Goal: Transaction & Acquisition: Purchase product/service

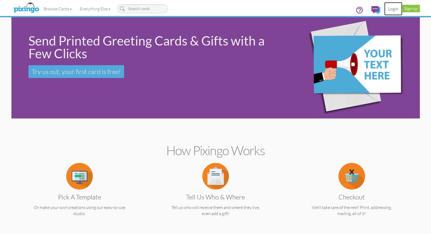
click at [393, 9] on link "Login" at bounding box center [393, 8] width 18 height 13
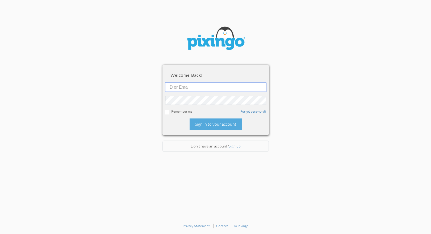
type input "1644"
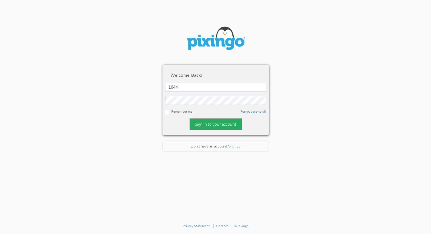
click at [202, 124] on div "Sign in to your account" at bounding box center [216, 123] width 52 height 11
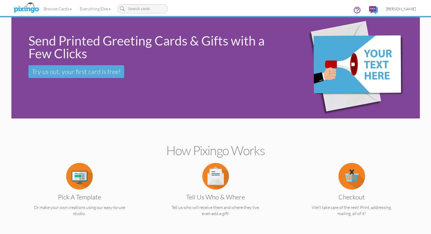
click at [406, 10] on span "[PERSON_NAME]" at bounding box center [401, 9] width 30 height 5
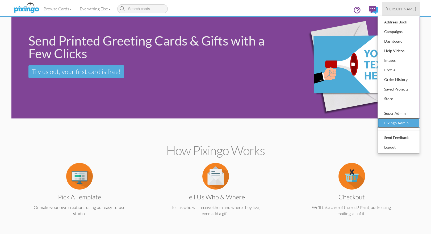
click at [396, 123] on div "Pixingo Admin" at bounding box center [398, 123] width 31 height 8
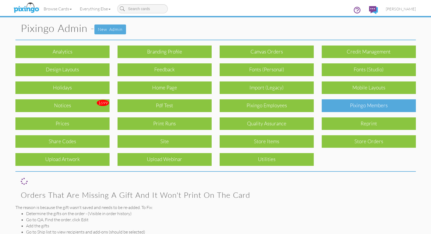
click at [375, 108] on div "Pixingo Members" at bounding box center [369, 105] width 94 height 13
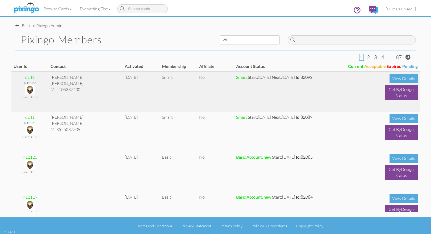
click at [28, 89] on img at bounding box center [29, 89] width 9 height 9
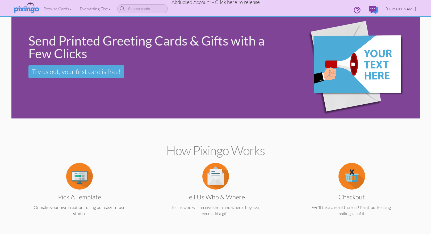
click at [397, 7] on span "Rebecca Steedman" at bounding box center [401, 9] width 30 height 5
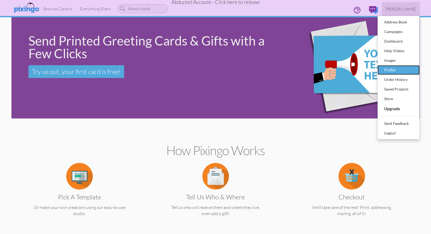
click at [396, 69] on div "Profile" at bounding box center [398, 70] width 31 height 8
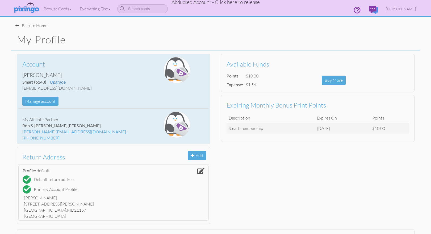
drag, startPoint x: 22, startPoint y: 87, endPoint x: 89, endPoint y: 88, distance: 67.0
click at [89, 88] on div "Becca@creatingmagicvacations.com" at bounding box center [81, 88] width 119 height 6
copy div "Becca@creatingmagicvacations.com"
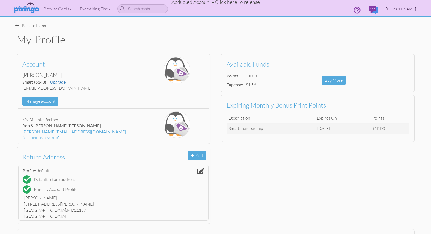
click at [400, 9] on span "Rebecca Steedman" at bounding box center [401, 9] width 30 height 5
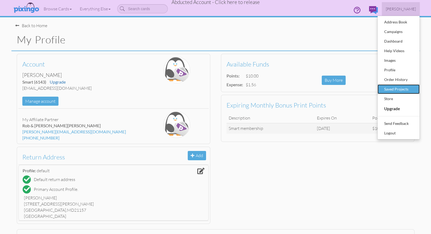
click at [393, 91] on div "Saved Projects" at bounding box center [398, 89] width 31 height 8
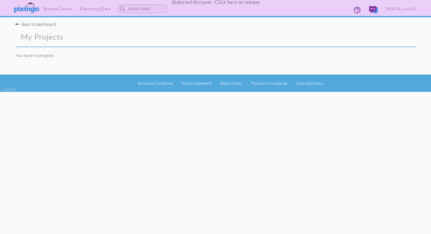
click at [232, 3] on span "Abducted Account - Click here to release" at bounding box center [216, 2] width 88 height 6
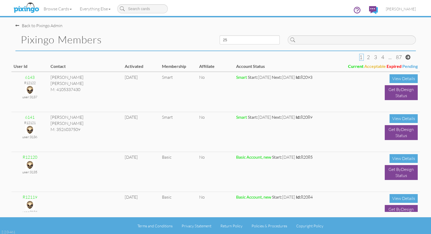
click at [242, 28] on div "Back to Pixingo Admin" at bounding box center [217, 22] width 405 height 11
click at [157, 38] on h1 "Pixingo Members" at bounding box center [116, 39] width 191 height 11
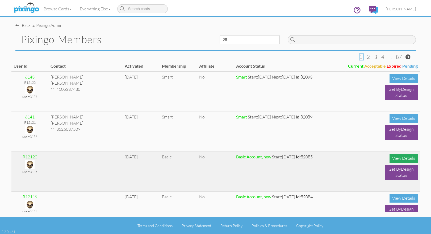
click at [393, 156] on div "View Details" at bounding box center [404, 158] width 28 height 9
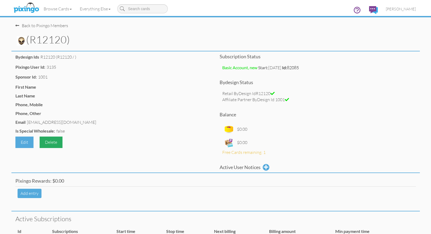
click at [54, 142] on div "Delete" at bounding box center [51, 141] width 23 height 11
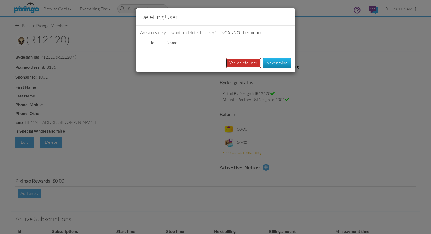
click at [245, 63] on button "Yes, delete user" at bounding box center [243, 63] width 35 height 10
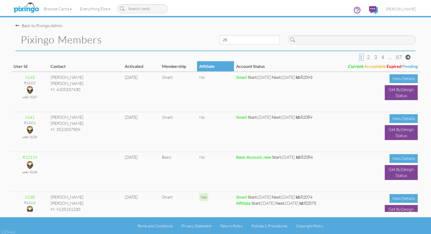
scroll to position [0, 0]
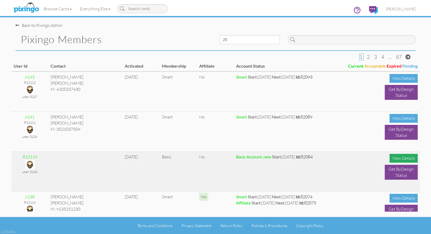
click at [398, 158] on div "View Details" at bounding box center [404, 158] width 28 height 9
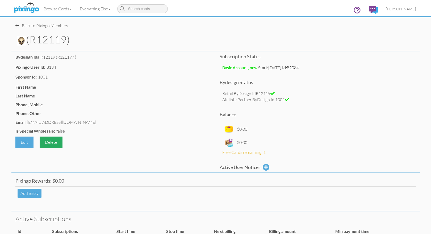
click at [56, 143] on div "Delete" at bounding box center [51, 141] width 23 height 11
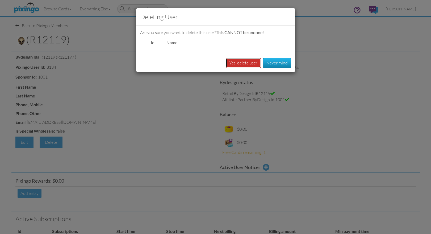
click at [241, 63] on button "Yes, delete user" at bounding box center [243, 63] width 35 height 10
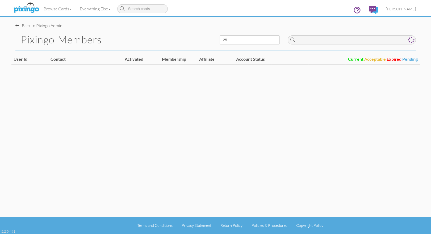
click at [358, 102] on div "Back to Pixingo Admin Pixingo Members 10 25 50 100 User Id Contact Activated Me…" at bounding box center [215, 108] width 409 height 217
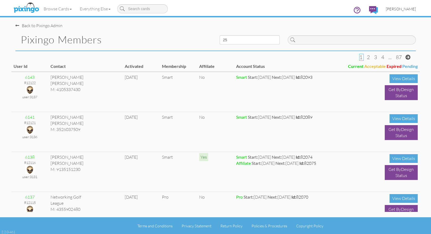
click at [405, 10] on span "[PERSON_NAME]" at bounding box center [401, 9] width 30 height 5
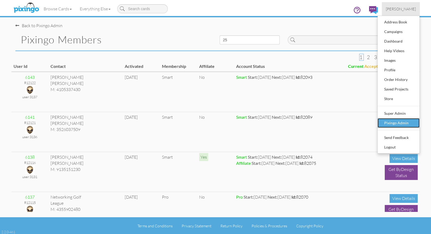
click at [397, 121] on div "Pixingo Admin" at bounding box center [398, 123] width 31 height 8
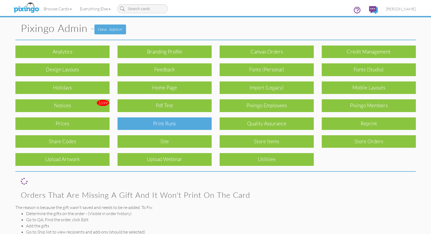
click at [159, 120] on div "Print Runs" at bounding box center [165, 123] width 94 height 13
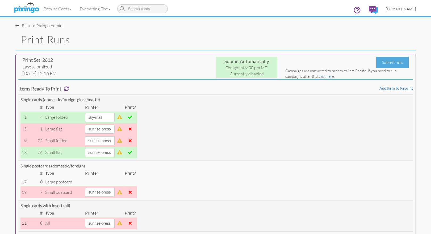
click at [401, 9] on span "[PERSON_NAME]" at bounding box center [401, 9] width 30 height 5
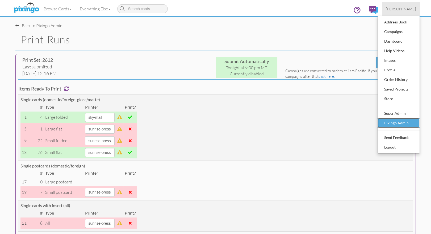
click at [398, 121] on div "Pixingo Admin" at bounding box center [398, 123] width 31 height 8
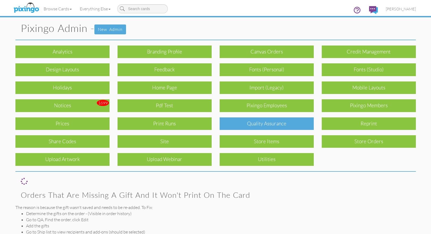
click at [290, 119] on div "Quality Assurance" at bounding box center [267, 123] width 94 height 13
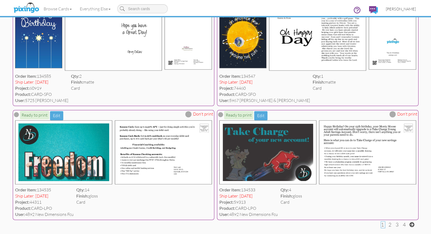
scroll to position [1619, 0]
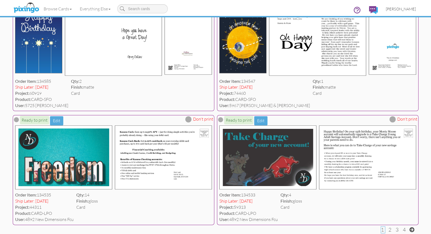
click at [406, 7] on span "[PERSON_NAME]" at bounding box center [401, 9] width 30 height 5
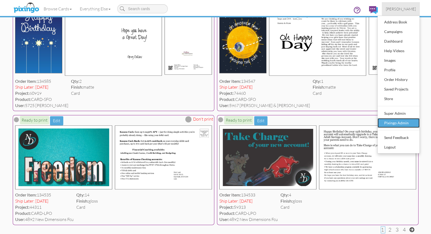
click at [404, 123] on div "Pixingo Admin" at bounding box center [398, 123] width 31 height 8
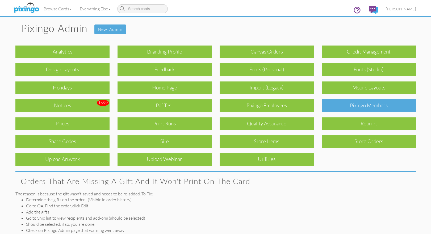
click at [368, 105] on div "Pixingo Members" at bounding box center [369, 105] width 94 height 13
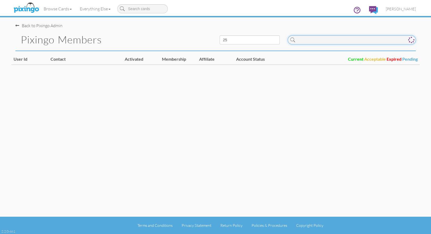
click at [316, 39] on input at bounding box center [352, 39] width 128 height 9
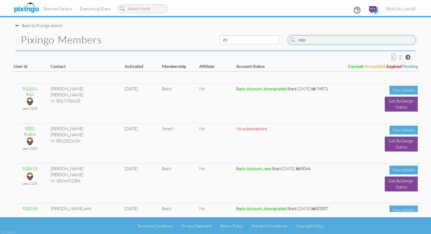
scroll to position [307, 0]
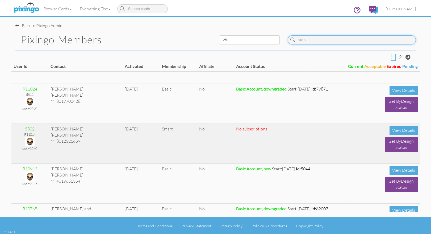
type input "step"
click at [30, 140] on img at bounding box center [29, 141] width 9 height 9
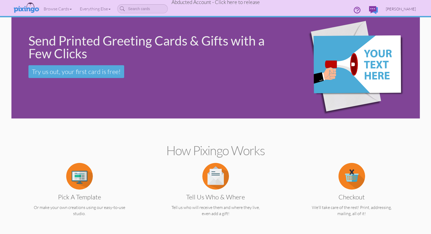
click at [400, 10] on span "Stephen Kesler" at bounding box center [401, 9] width 30 height 5
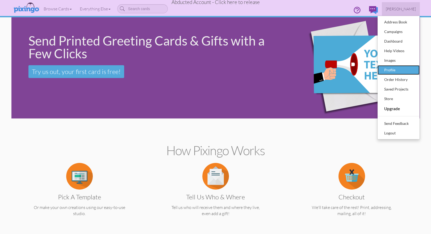
click at [392, 68] on div "Profile" at bounding box center [398, 70] width 31 height 8
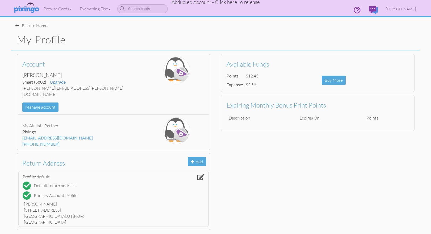
click at [242, 2] on span "Abducted Account - Click here to release" at bounding box center [216, 2] width 88 height 6
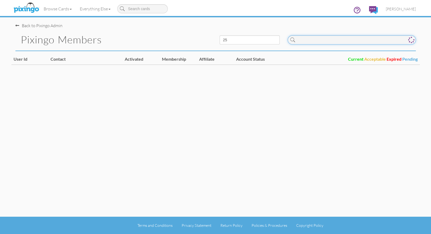
click at [319, 38] on input at bounding box center [352, 39] width 128 height 9
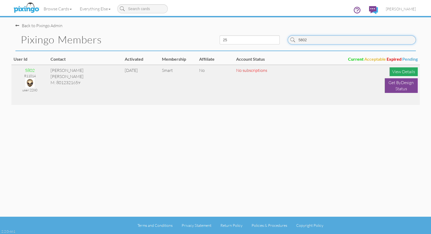
type input "5802"
click at [400, 69] on div "View Details" at bounding box center [404, 71] width 28 height 9
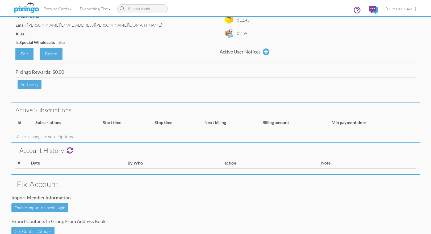
scroll to position [98, 0]
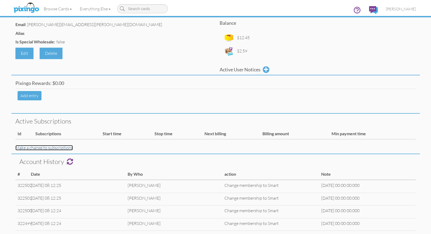
click at [47, 148] on link "Make a change to subscriptions" at bounding box center [43, 147] width 57 height 5
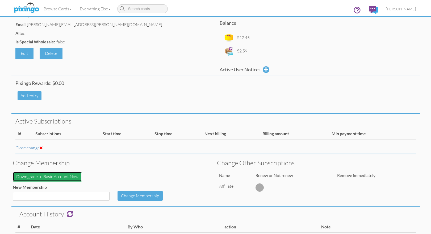
click at [57, 176] on button "Downgrade to Basic Account Now" at bounding box center [47, 177] width 69 height 10
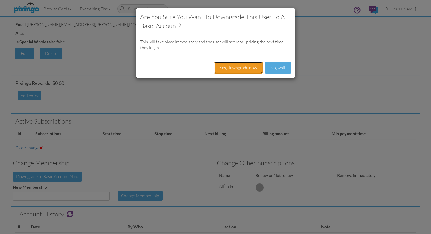
click at [228, 65] on button "Yes, downgrade now" at bounding box center [238, 68] width 49 height 12
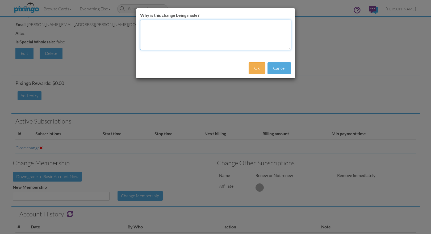
click at [186, 34] on textarea "Why is this change being made?" at bounding box center [215, 35] width 151 height 30
type textarea "not on auto order"
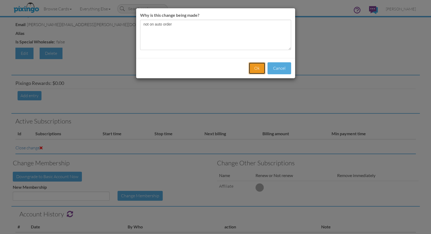
click at [251, 66] on button "Ok" at bounding box center [257, 68] width 17 height 12
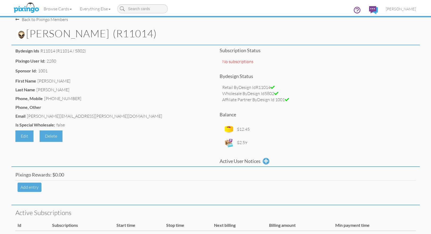
scroll to position [0, 0]
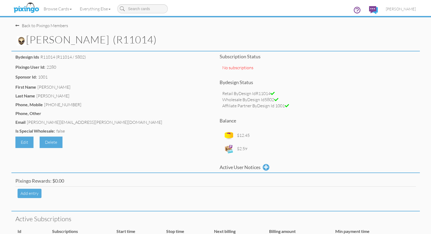
click at [22, 41] on img at bounding box center [21, 40] width 9 height 9
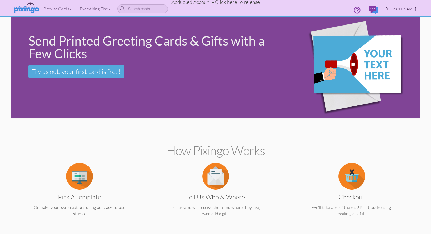
click at [405, 9] on span "[PERSON_NAME]" at bounding box center [401, 9] width 30 height 5
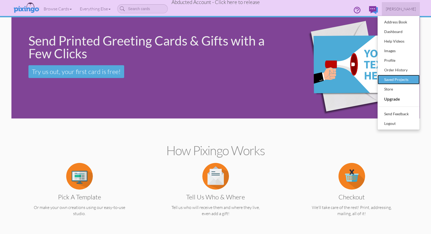
click at [395, 78] on div "Saved Projects" at bounding box center [398, 80] width 31 height 8
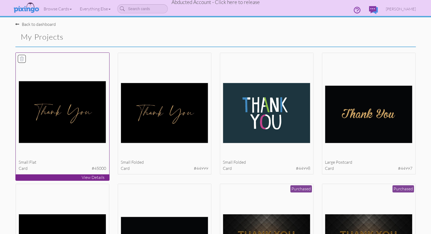
click at [82, 104] on img at bounding box center [63, 112] width 88 height 62
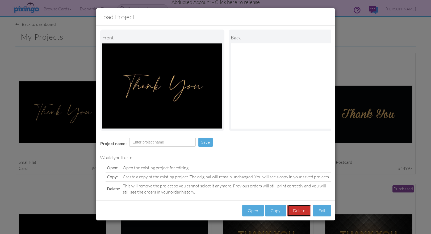
click at [302, 215] on button "Delete" at bounding box center [299, 211] width 23 height 12
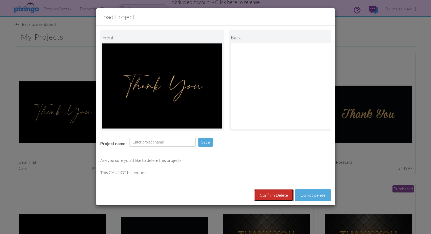
click at [280, 196] on button "Confirm Delete" at bounding box center [273, 195] width 39 height 12
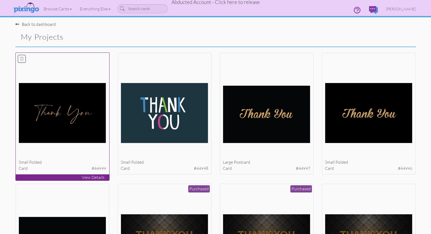
click at [69, 128] on img at bounding box center [63, 113] width 88 height 60
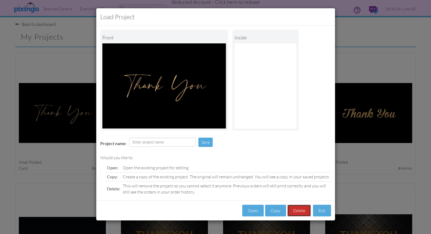
click at [303, 211] on button "Delete" at bounding box center [299, 211] width 23 height 12
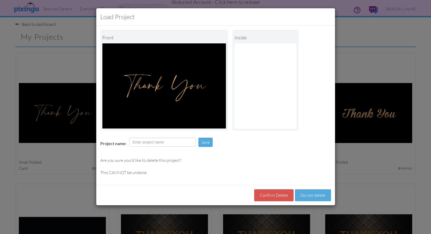
click at [262, 186] on div "Confirm Delete Do not delete" at bounding box center [215, 195] width 239 height 20
click at [269, 193] on button "Confirm Delete" at bounding box center [273, 195] width 39 height 12
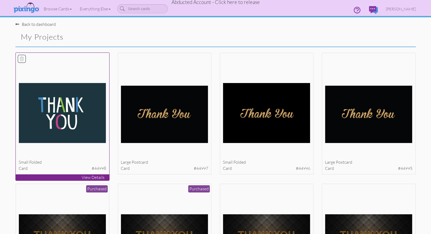
click at [77, 120] on img at bounding box center [63, 113] width 88 height 60
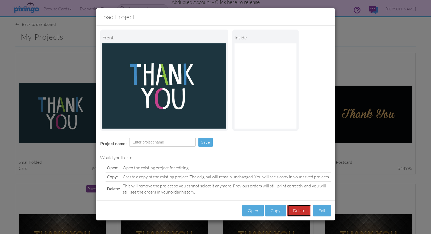
click at [297, 206] on button "Delete" at bounding box center [299, 211] width 23 height 12
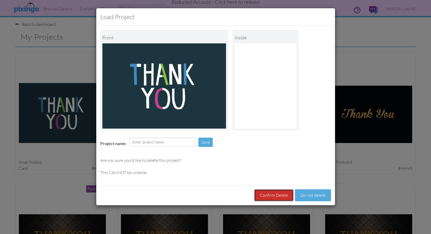
click at [284, 196] on button "Confirm Delete" at bounding box center [273, 195] width 39 height 12
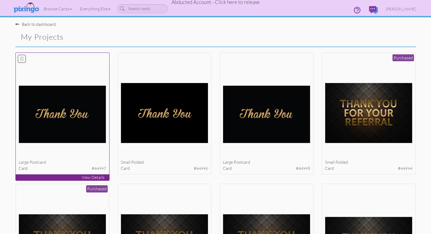
click at [92, 137] on img at bounding box center [63, 114] width 88 height 58
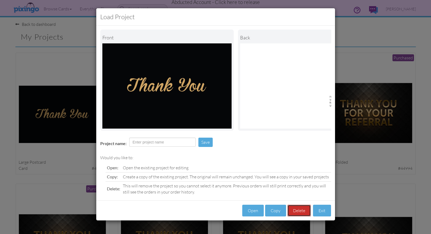
click at [305, 208] on button "Delete" at bounding box center [299, 211] width 23 height 12
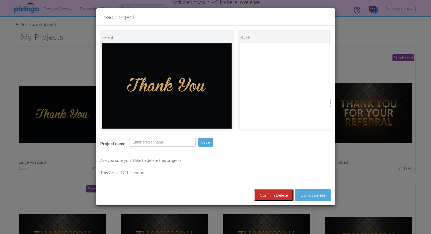
click at [274, 191] on button "Confirm Delete" at bounding box center [273, 195] width 39 height 12
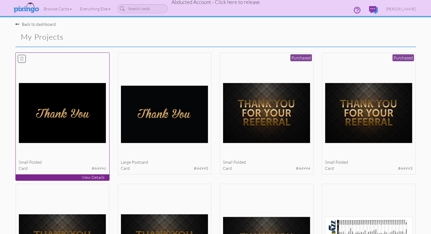
click at [89, 120] on img at bounding box center [63, 113] width 88 height 60
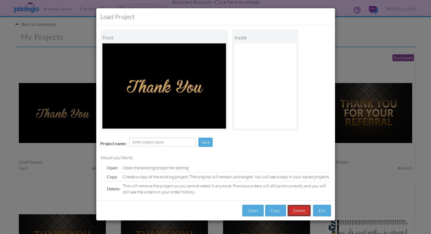
click at [297, 211] on button "Delete" at bounding box center [299, 211] width 23 height 12
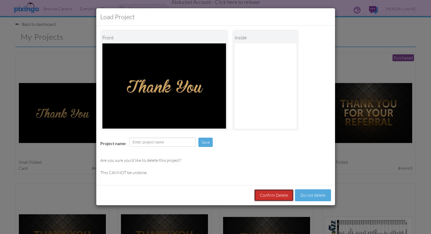
click at [276, 198] on button "Confirm Delete" at bounding box center [273, 195] width 39 height 12
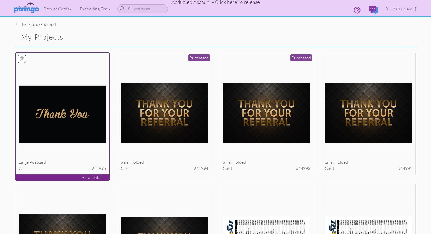
click at [64, 113] on img at bounding box center [63, 114] width 88 height 58
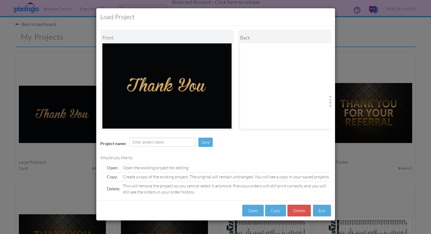
scroll to position [0, 41]
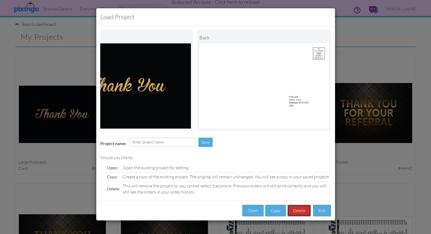
click at [294, 211] on button "Delete" at bounding box center [299, 211] width 23 height 12
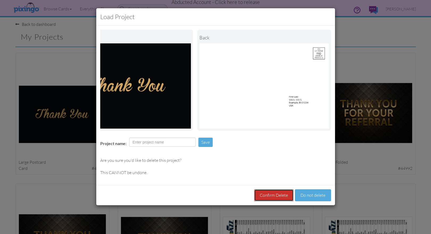
click at [270, 192] on button "Confirm Delete" at bounding box center [273, 195] width 39 height 12
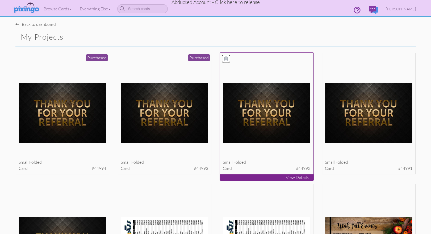
click at [271, 137] on img at bounding box center [267, 113] width 88 height 60
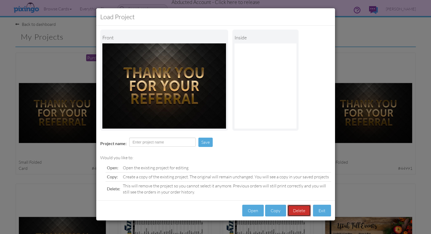
click at [296, 211] on button "Delete" at bounding box center [299, 211] width 23 height 12
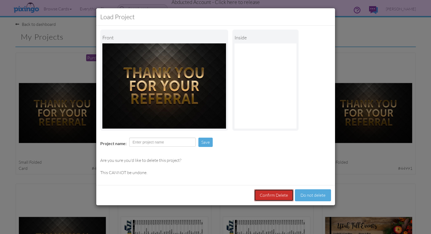
click at [282, 197] on button "Confirm Delete" at bounding box center [273, 195] width 39 height 12
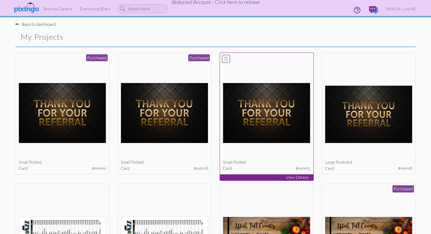
click at [277, 129] on img at bounding box center [267, 113] width 88 height 60
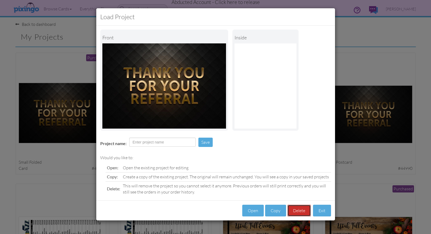
click at [299, 209] on button "Delete" at bounding box center [299, 211] width 23 height 12
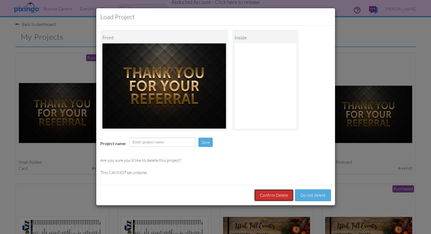
click at [279, 194] on button "Confirm Delete" at bounding box center [273, 195] width 39 height 12
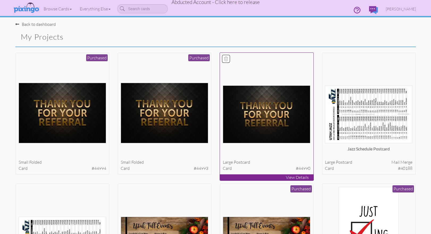
click at [260, 143] on img at bounding box center [267, 114] width 88 height 58
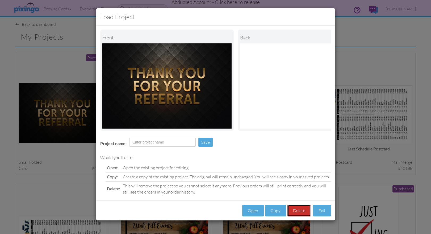
click at [297, 208] on button "Delete" at bounding box center [299, 211] width 23 height 12
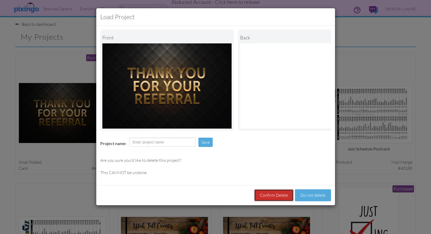
click at [287, 192] on button "Confirm Delete" at bounding box center [273, 195] width 39 height 12
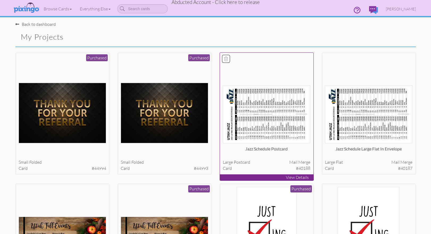
click at [263, 152] on div "Jazz Schedule Postcard" at bounding box center [267, 151] width 88 height 11
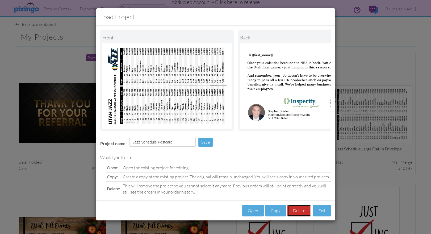
click at [299, 210] on button "Delete" at bounding box center [299, 211] width 23 height 12
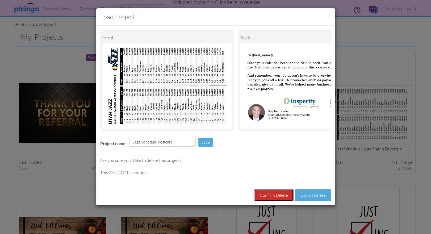
click at [286, 200] on button "Confirm Delete" at bounding box center [273, 195] width 39 height 12
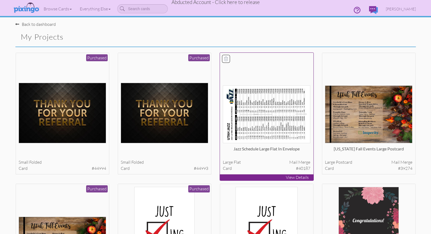
click at [296, 152] on div "Jazz Schedule Large Flat in Envelope" at bounding box center [267, 151] width 88 height 11
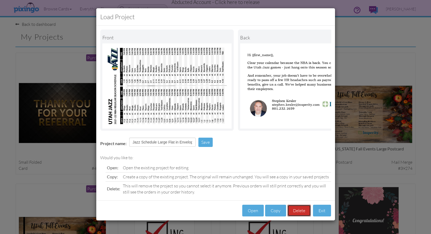
click at [301, 209] on button "Delete" at bounding box center [299, 211] width 23 height 12
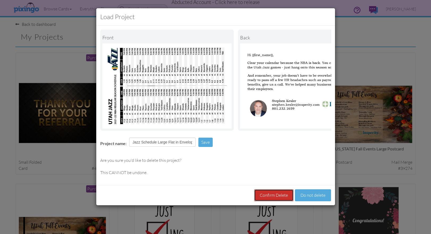
click at [286, 193] on button "Confirm Delete" at bounding box center [273, 195] width 39 height 12
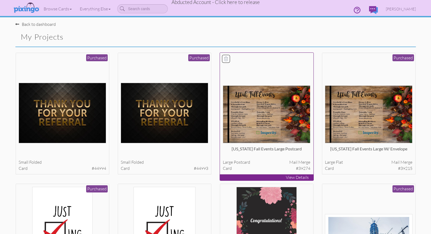
click at [276, 172] on div "Utah Fall Events Large Postcard large postcard Mail merge card #39274" at bounding box center [267, 114] width 94 height 122
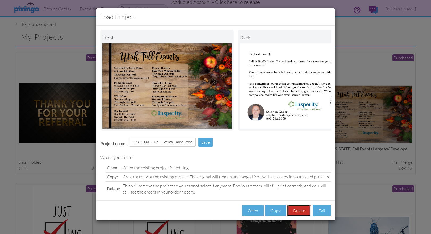
click at [297, 213] on button "Delete" at bounding box center [299, 211] width 23 height 12
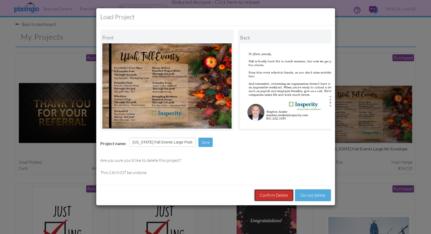
click at [288, 193] on button "Confirm Delete" at bounding box center [273, 195] width 39 height 12
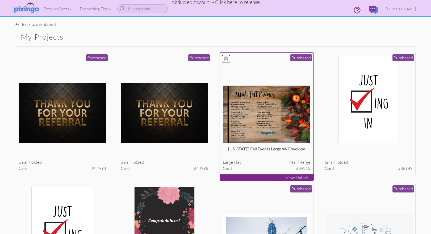
click at [276, 171] on div "card #39215" at bounding box center [267, 168] width 88 height 6
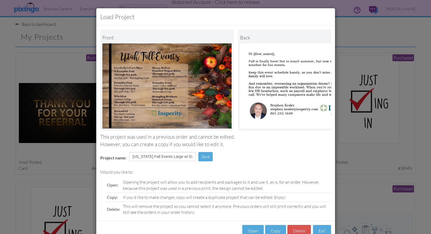
scroll to position [15, 0]
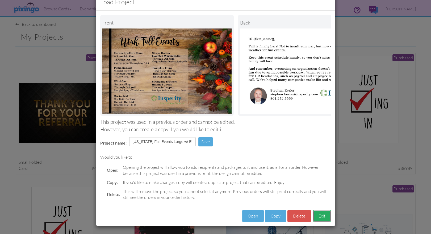
click at [321, 215] on button "Exit" at bounding box center [322, 216] width 18 height 12
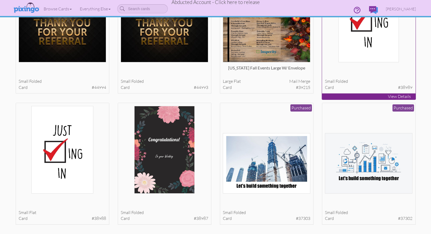
scroll to position [94, 0]
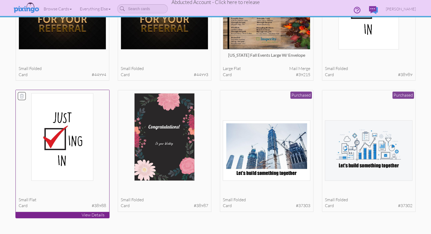
click at [71, 152] on img at bounding box center [62, 137] width 62 height 88
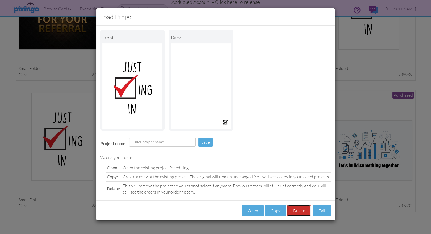
click at [301, 213] on button "Delete" at bounding box center [299, 211] width 23 height 12
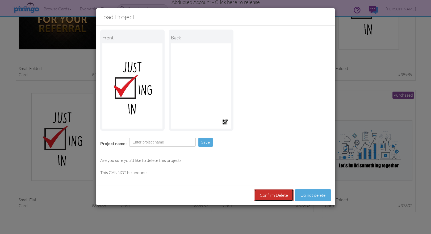
click at [278, 197] on button "Confirm Delete" at bounding box center [273, 195] width 39 height 12
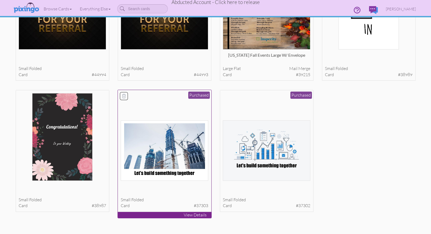
click at [186, 174] on img at bounding box center [165, 150] width 88 height 60
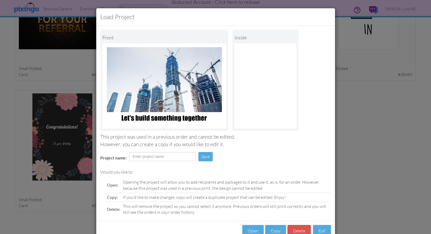
scroll to position [15, 0]
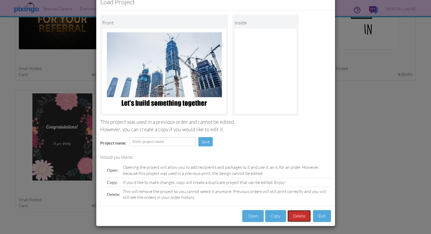
click at [302, 216] on button "Delete" at bounding box center [299, 216] width 23 height 12
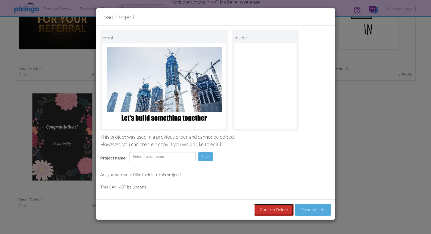
click at [282, 208] on button "Confirm Delete" at bounding box center [273, 209] width 39 height 12
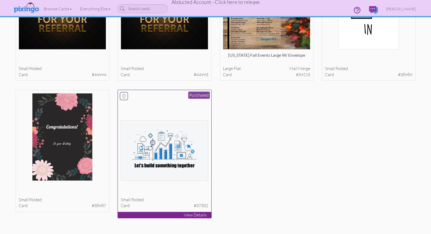
click at [174, 181] on div "small folded card #37302 Purchased" at bounding box center [165, 151] width 94 height 122
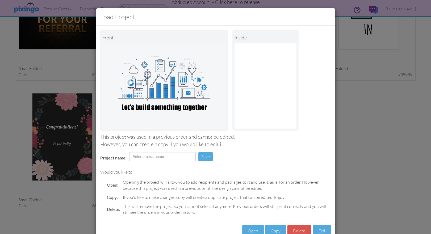
scroll to position [15, 0]
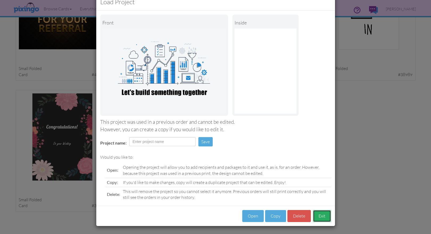
click at [319, 214] on button "Exit" at bounding box center [322, 216] width 18 height 12
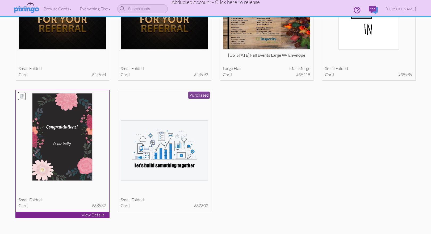
click at [72, 170] on img at bounding box center [62, 137] width 60 height 88
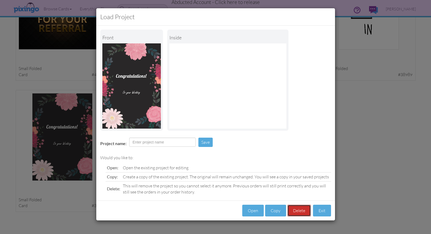
click at [300, 211] on button "Delete" at bounding box center [299, 211] width 23 height 12
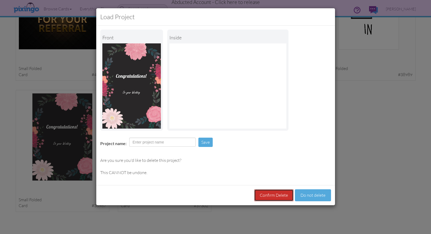
click at [273, 197] on button "Confirm Delete" at bounding box center [273, 195] width 39 height 12
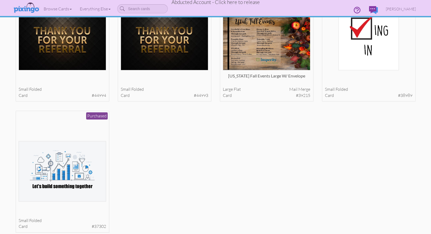
scroll to position [111, 0]
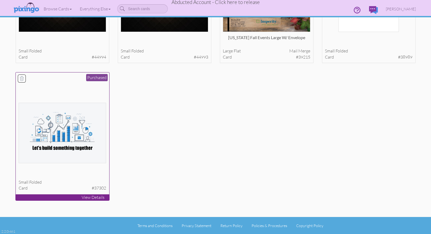
click at [64, 162] on img at bounding box center [63, 133] width 88 height 60
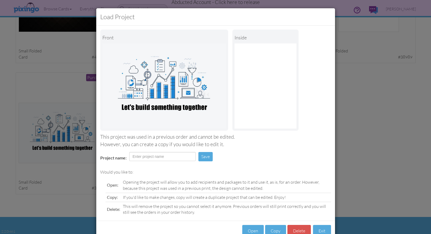
scroll to position [15, 0]
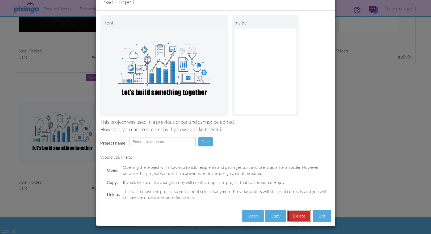
click at [298, 215] on button "Delete" at bounding box center [299, 216] width 23 height 12
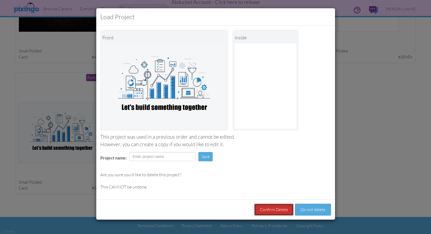
click at [284, 207] on button "Confirm Delete" at bounding box center [273, 209] width 39 height 12
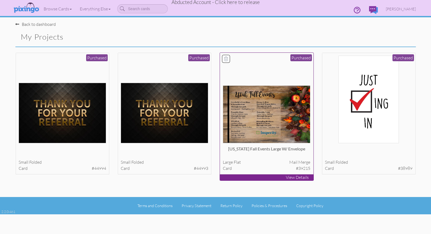
click at [263, 137] on img at bounding box center [267, 114] width 88 height 58
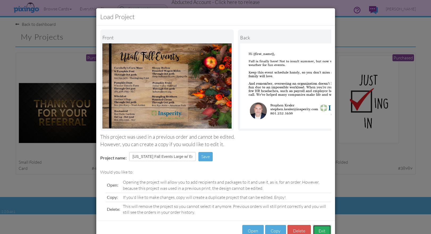
click at [323, 226] on button "Exit" at bounding box center [322, 231] width 18 height 12
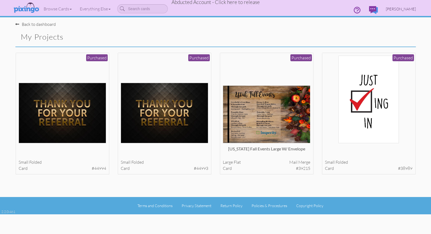
click at [402, 10] on span "Stephen Kesler" at bounding box center [401, 9] width 30 height 5
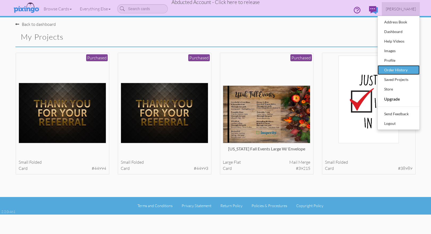
click at [395, 69] on div "Order History" at bounding box center [398, 70] width 31 height 8
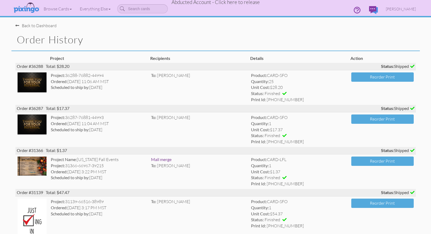
click at [251, 4] on span "Abducted Account - Click here to release" at bounding box center [216, 2] width 88 height 6
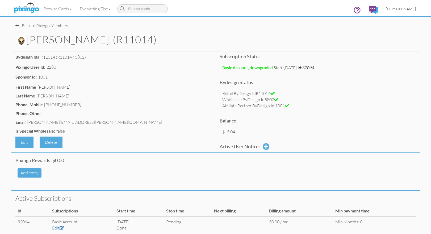
click at [399, 11] on span "[PERSON_NAME]" at bounding box center [401, 9] width 30 height 5
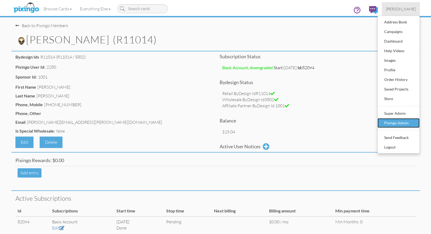
click at [401, 122] on div "Pixingo Admin" at bounding box center [398, 123] width 31 height 8
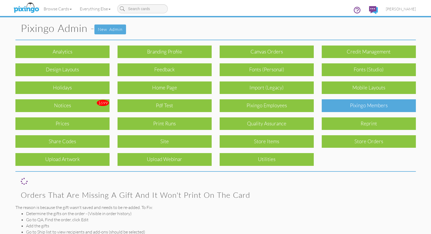
click at [383, 107] on div "Pixingo Members" at bounding box center [369, 105] width 94 height 13
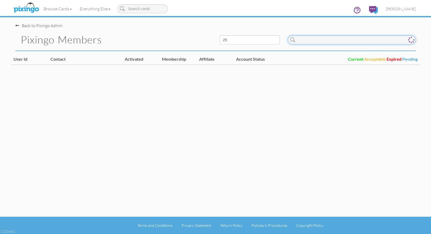
click at [314, 37] on input at bounding box center [352, 39] width 128 height 9
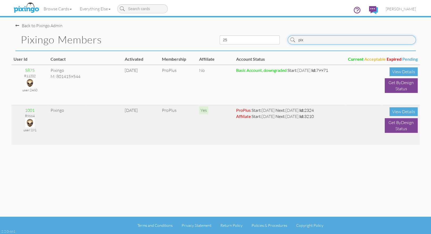
type input "pix"
click at [34, 121] on img at bounding box center [29, 122] width 9 height 9
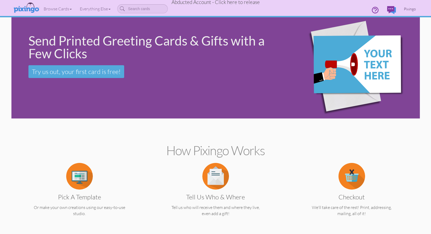
click at [410, 9] on span "Pixingo" at bounding box center [410, 9] width 12 height 5
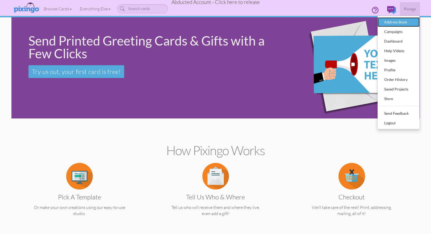
click at [395, 18] on div "Address Book" at bounding box center [398, 22] width 31 height 8
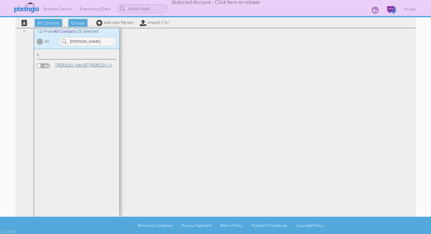
type input "kesl"
click at [61, 65] on span "Kesler," at bounding box center [72, 64] width 34 height 5
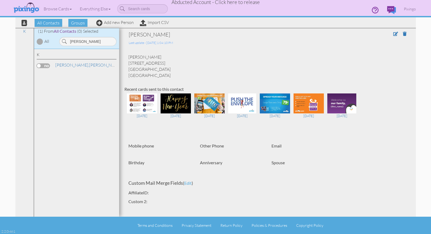
click at [257, 76] on div "Stephen Kesler 12582 S Harvest Spring Lane Riverton, UT 84096 United States" at bounding box center [267, 66] width 286 height 24
click at [235, 2] on span "Abducted Account - Click here to release" at bounding box center [216, 2] width 88 height 6
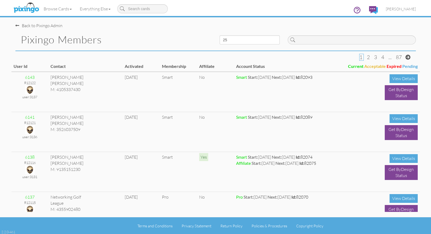
click at [162, 35] on h1 "Pixingo Members" at bounding box center [116, 39] width 191 height 11
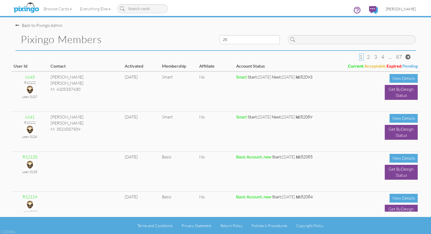
click at [401, 7] on span "[PERSON_NAME]" at bounding box center [401, 9] width 30 height 5
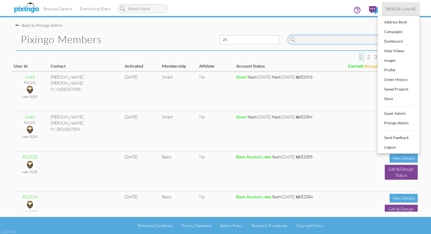
drag, startPoint x: 304, startPoint y: 39, endPoint x: 347, endPoint y: 41, distance: 43.1
click at [305, 39] on input at bounding box center [352, 39] width 128 height 9
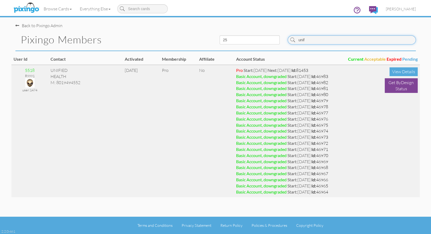
type input "unif"
click at [29, 82] on img at bounding box center [29, 82] width 9 height 9
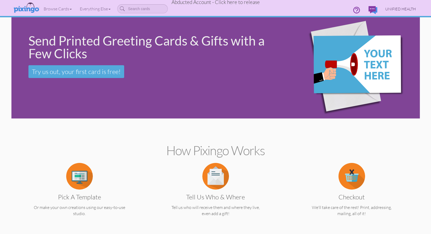
click at [412, 10] on span "UNIFIED HEALTH" at bounding box center [400, 9] width 31 height 5
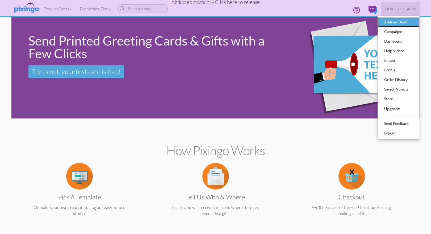
drag, startPoint x: 397, startPoint y: 20, endPoint x: 404, endPoint y: 31, distance: 12.6
click at [397, 21] on div "Address Book" at bounding box center [398, 22] width 31 height 8
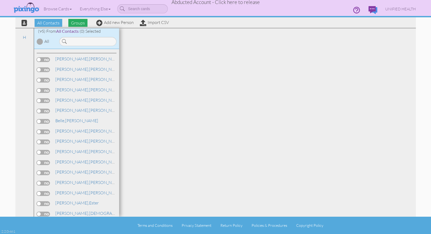
drag, startPoint x: 73, startPoint y: 22, endPoint x: 77, endPoint y: 23, distance: 3.8
click at [73, 22] on span "Groups" at bounding box center [77, 23] width 19 height 8
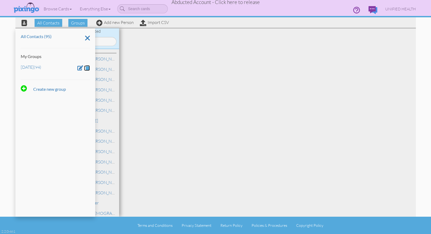
click at [87, 67] on span at bounding box center [87, 67] width 5 height 5
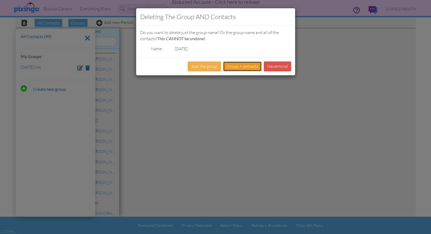
click at [241, 67] on button "Group + contacts" at bounding box center [242, 66] width 39 height 10
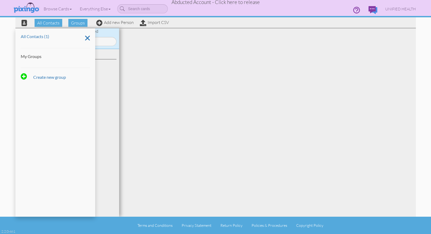
click at [234, 48] on div at bounding box center [267, 122] width 297 height 188
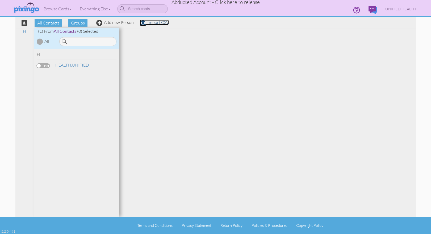
click at [153, 22] on link "Import CSV" at bounding box center [154, 22] width 29 height 5
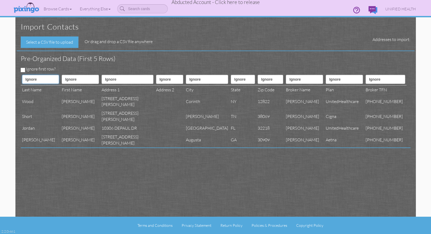
click at [36, 79] on select "Ignore ---------- First name Last name ---------- Address 1 Address 2 City Stat…" at bounding box center [40, 79] width 37 height 9
select select "object:3143"
click at [22, 75] on select "Ignore ---------- First name Last name ---------- Address 1 Address 2 City Stat…" at bounding box center [40, 79] width 37 height 9
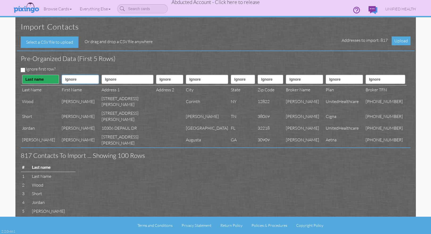
click at [73, 80] on select "Ignore ---------- First name Last name ---------- Address 1 Address 2 City Stat…" at bounding box center [80, 79] width 37 height 9
select select "object:3142"
click at [62, 75] on select "Ignore ---------- First name Last name ---------- Address 1 Address 2 City Stat…" at bounding box center [80, 79] width 37 height 9
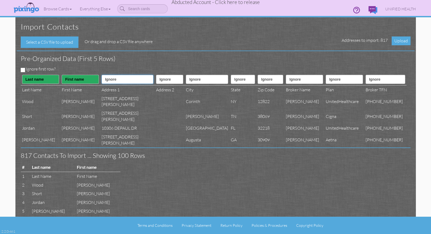
click at [113, 79] on select "Ignore ---------- First name Last name ---------- Address 1 Address 2 City Stat…" at bounding box center [128, 79] width 52 height 9
select select "object:3145"
click at [102, 75] on select "Ignore ---------- First name Last name ---------- Address 1 Address 2 City Stat…" at bounding box center [128, 79] width 52 height 9
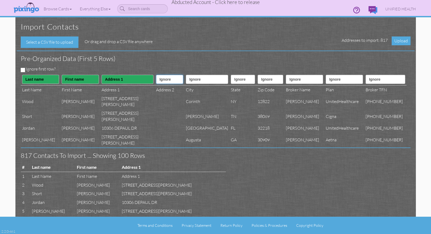
click at [156, 83] on select "Ignore ---------- First name Last name ---------- Address 1 Address 2 City Stat…" at bounding box center [169, 79] width 27 height 9
select select "object:3146"
click at [156, 75] on select "Ignore ---------- First name Last name ---------- Address 1 Address 2 City Stat…" at bounding box center [169, 79] width 27 height 9
click at [186, 79] on select "Ignore ---------- First name Last name ---------- Address 1 Address 2 City Stat…" at bounding box center [207, 79] width 42 height 9
select select "object:3147"
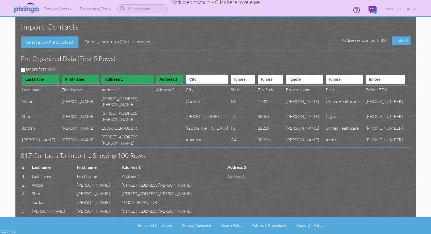
click at [186, 75] on select "Ignore ---------- First name Last name ---------- Address 1 Address 2 City Stat…" at bounding box center [207, 79] width 42 height 9
click at [231, 79] on select "Ignore ---------- First name Last name ---------- Address 1 Address 2 City Stat…" at bounding box center [243, 79] width 24 height 9
select select "object:3148"
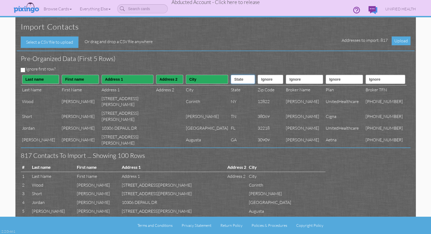
click at [231, 75] on select "Ignore ---------- First name Last name ---------- Address 1 Address 2 City Stat…" at bounding box center [243, 79] width 24 height 9
click at [259, 80] on select "Ignore ---------- First name Last name ---------- Address 1 Address 2 City Stat…" at bounding box center [271, 79] width 26 height 9
select select "object:3149"
click at [258, 75] on select "Ignore ---------- First name Last name ---------- Address 1 Address 2 City Stat…" at bounding box center [271, 79] width 26 height 9
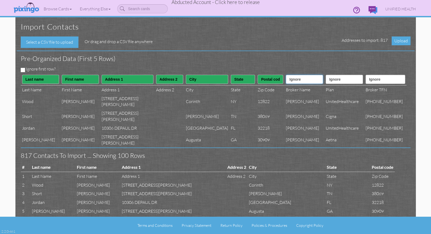
click at [299, 78] on select "Ignore ---------- First name Last name ---------- Address 1 Address 2 City Stat…" at bounding box center [304, 79] width 37 height 9
select select "object:3163"
click at [286, 75] on select "Ignore ---------- First name Last name ---------- Address 1 Address 2 City Stat…" at bounding box center [304, 79] width 37 height 9
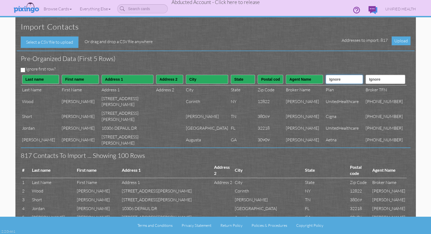
click at [345, 79] on select "Ignore ---------- First name Last name ---------- Address 1 Address 2 City Stat…" at bounding box center [344, 79] width 37 height 9
select select "object:3162"
click at [327, 75] on select "Ignore ---------- First name Last name ---------- Address 1 Address 2 City Stat…" at bounding box center [344, 79] width 37 height 9
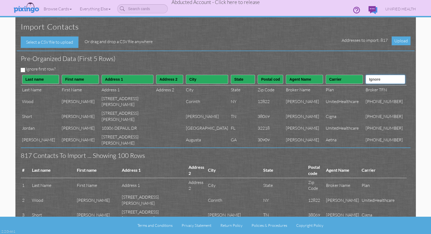
click at [378, 82] on select "Ignore ---------- First name Last name ---------- Address 1 Address 2 City Stat…" at bounding box center [386, 79] width 40 height 9
select select "object:3164"
click at [371, 75] on select "Ignore ---------- First name Last name ---------- Address 1 Address 2 City Stat…" at bounding box center [386, 79] width 40 height 9
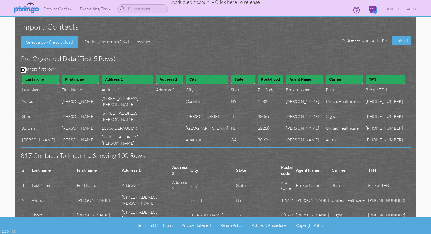
click at [23, 69] on input "Ignore first row?" at bounding box center [23, 70] width 4 height 4
checkbox input "true"
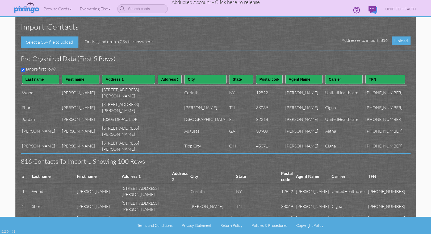
click at [146, 65] on div "Pre-organized data (First 5 rows)" at bounding box center [214, 58] width 394 height 15
click at [399, 41] on span "Upload" at bounding box center [401, 40] width 19 height 9
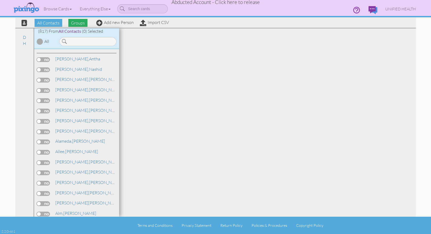
click at [75, 23] on span "Groups" at bounding box center [77, 23] width 19 height 8
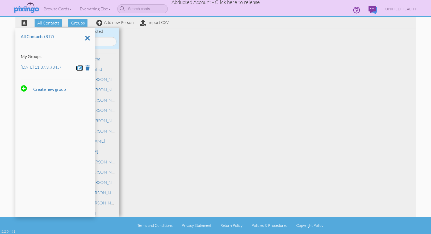
click at [78, 68] on span at bounding box center [80, 67] width 6 height 5
drag, startPoint x: 66, startPoint y: 68, endPoint x: 18, endPoint y: 66, distance: 48.4
click at [17, 66] on div "All Contacts (817) My Groups Aug 12, 11:37:39 AM Create new group" at bounding box center [55, 122] width 80 height 188
type input "Dec 2"
click at [37, 84] on span at bounding box center [36, 83] width 5 height 8
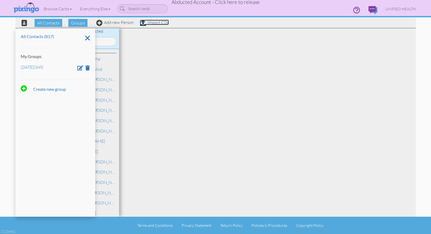
click at [153, 25] on link "Import CSV" at bounding box center [154, 22] width 29 height 5
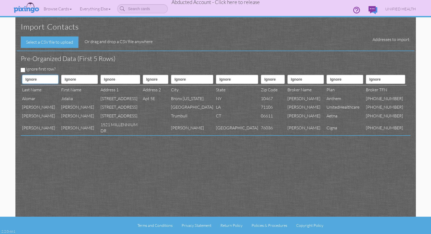
click at [37, 80] on select "Ignore ---------- First name Last name ---------- Address 1 Address 2 City Stat…" at bounding box center [40, 79] width 37 height 9
select select "object:12765"
click at [22, 75] on select "Ignore ---------- First name Last name ---------- Address 1 Address 2 City Stat…" at bounding box center [40, 79] width 37 height 9
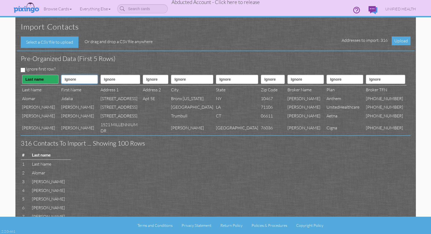
click at [72, 79] on select "Ignore ---------- First name Last name ---------- Address 1 Address 2 City Stat…" at bounding box center [79, 79] width 37 height 9
select select "object:12764"
click at [61, 75] on select "Ignore ---------- First name Last name ---------- Address 1 Address 2 City Stat…" at bounding box center [79, 79] width 37 height 9
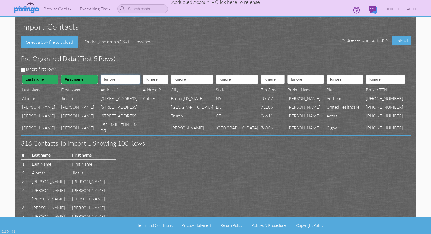
click at [107, 78] on select "Ignore ---------- First name Last name ---------- Address 1 Address 2 City Stat…" at bounding box center [121, 79] width 40 height 9
select select "object:12767"
click at [101, 75] on select "Ignore ---------- First name Last name ---------- Address 1 Address 2 City Stat…" at bounding box center [121, 79] width 40 height 9
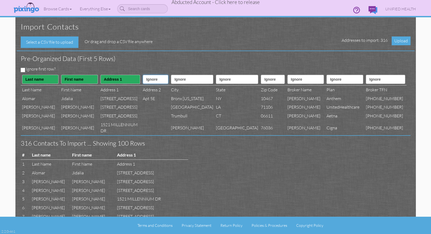
click at [144, 79] on select "Ignore ---------- First name Last name ---------- Address 1 Address 2 City Stat…" at bounding box center [156, 79] width 26 height 9
select select "object:12768"
click at [143, 75] on select "Ignore ---------- First name Last name ---------- Address 1 Address 2 City Stat…" at bounding box center [156, 79] width 26 height 9
click at [179, 81] on select "Ignore ---------- First name Last name ---------- Address 1 Address 2 City Stat…" at bounding box center [192, 79] width 42 height 9
select select "object:12769"
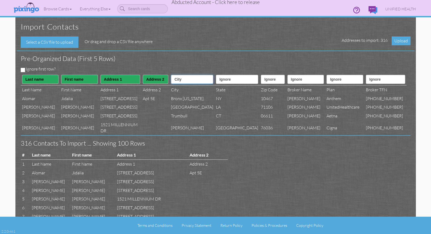
click at [175, 75] on select "Ignore ---------- First name Last name ---------- Address 1 Address 2 City Stat…" at bounding box center [192, 79] width 42 height 9
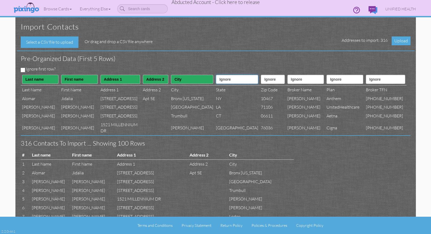
click at [225, 80] on select "Ignore ---------- First name Last name ---------- Address 1 Address 2 City Stat…" at bounding box center [237, 79] width 42 height 9
select select "object:12770"
click at [216, 75] on select "Ignore ---------- First name Last name ---------- Address 1 Address 2 City Stat…" at bounding box center [237, 79] width 42 height 9
click at [261, 79] on select "Ignore ---------- First name Last name ---------- Address 1 Address 2 City Stat…" at bounding box center [273, 79] width 24 height 9
select select "object:12771"
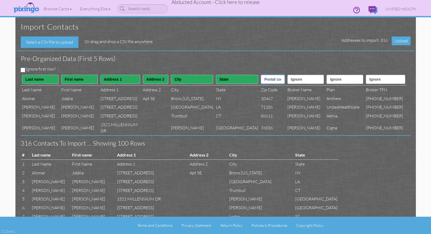
click at [261, 75] on select "Ignore ---------- First name Last name ---------- Address 1 Address 2 City Stat…" at bounding box center [273, 79] width 24 height 9
click at [295, 83] on select "Ignore ---------- First name Last name ---------- Address 1 Address 2 City Stat…" at bounding box center [306, 79] width 37 height 9
select select "object:12785"
click at [288, 75] on select "Ignore ---------- First name Last name ---------- Address 1 Address 2 City Stat…" at bounding box center [306, 79] width 37 height 9
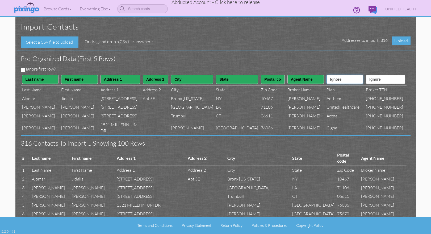
click at [338, 82] on select "Ignore ---------- First name Last name ---------- Address 1 Address 2 City Stat…" at bounding box center [345, 79] width 37 height 9
select select "object:12784"
click at [327, 75] on select "Ignore ---------- First name Last name ---------- Address 1 Address 2 City Stat…" at bounding box center [345, 79] width 37 height 9
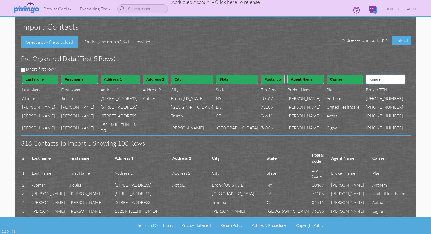
click at [389, 80] on select "Ignore ---------- First name Last name ---------- Address 1 Address 2 City Stat…" at bounding box center [385, 79] width 39 height 9
select select "object:12786"
click at [371, 75] on select "Ignore ---------- First name Last name ---------- Address 1 Address 2 City Stat…" at bounding box center [385, 79] width 39 height 9
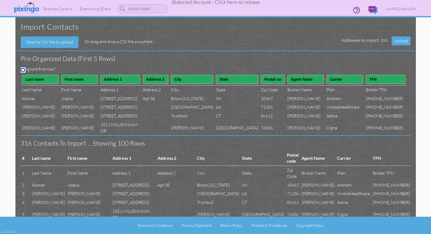
click at [22, 69] on input "Ignore first row?" at bounding box center [23, 70] width 4 height 4
checkbox input "true"
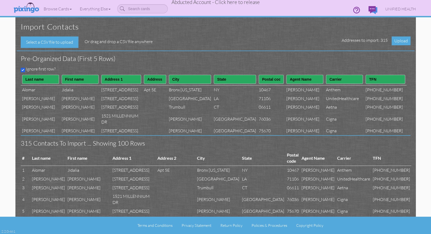
click at [194, 56] on h3 "Pre-organized data (First 5 rows)" at bounding box center [212, 58] width 382 height 7
click at [399, 41] on span "Upload" at bounding box center [401, 40] width 19 height 9
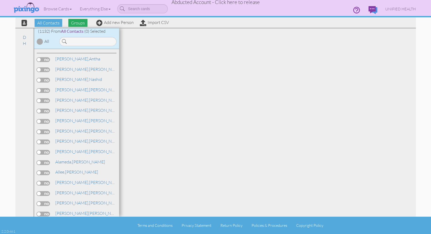
click at [76, 22] on span "Groups" at bounding box center [77, 23] width 19 height 8
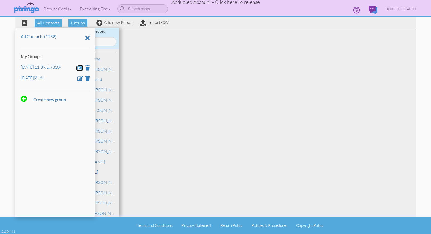
click at [82, 66] on span at bounding box center [80, 67] width 6 height 5
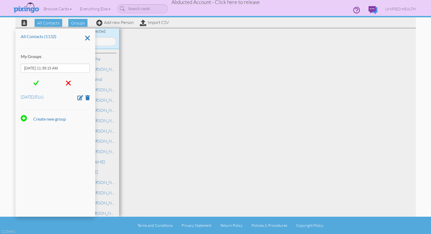
drag, startPoint x: 76, startPoint y: 67, endPoint x: 20, endPoint y: 66, distance: 56.1
click at [21, 66] on input "Aug 12, 11:39:15 AM" at bounding box center [55, 68] width 69 height 9
type input "Jan 8"
click at [35, 82] on span at bounding box center [36, 83] width 5 height 8
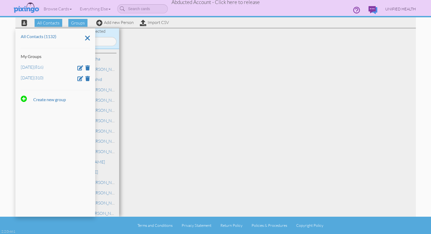
click at [401, 9] on span "UNIFIED HEALTH" at bounding box center [400, 9] width 31 height 5
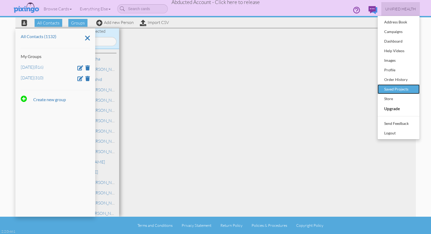
click at [402, 89] on div "Saved Projects" at bounding box center [398, 89] width 31 height 8
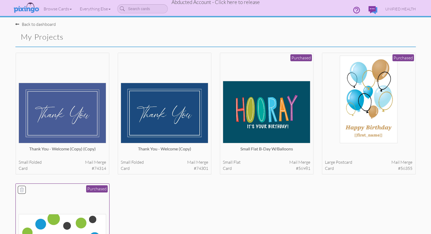
click at [45, 193] on div at bounding box center [63, 231] width 88 height 88
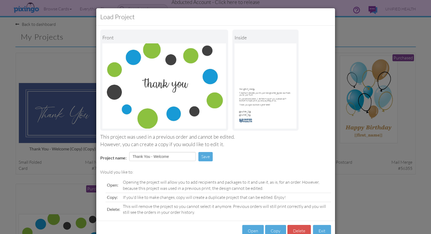
scroll to position [15, 0]
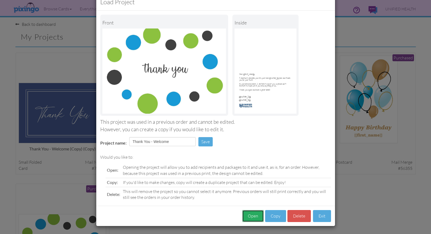
click at [255, 216] on button "Open" at bounding box center [253, 216] width 22 height 12
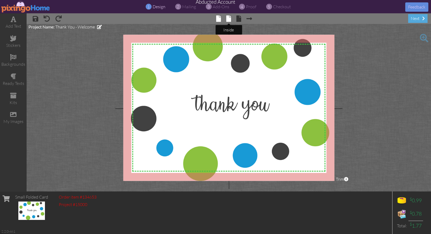
click at [229, 19] on span at bounding box center [228, 18] width 5 height 6
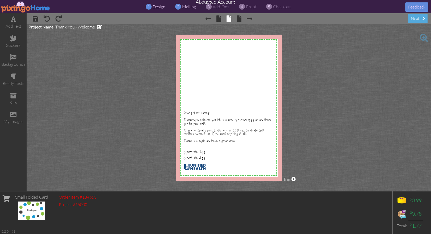
click at [190, 8] on span "mailing" at bounding box center [189, 6] width 14 height 5
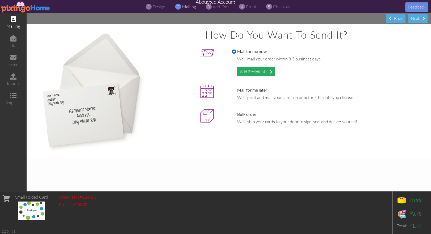
click at [254, 70] on div "Add Recipients" at bounding box center [256, 71] width 38 height 9
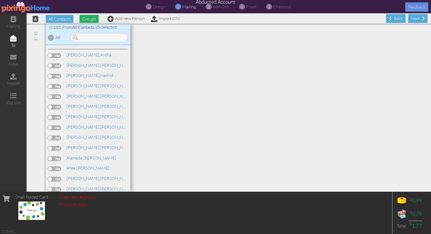
click at [85, 19] on span "Groups" at bounding box center [89, 19] width 19 height 8
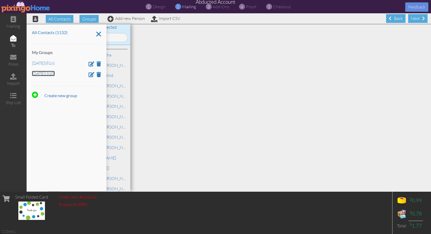
click at [39, 74] on link "Jan 8 (310)" at bounding box center [43, 73] width 23 height 5
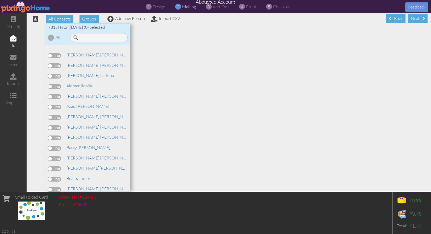
click at [51, 35] on div at bounding box center [51, 37] width 6 height 6
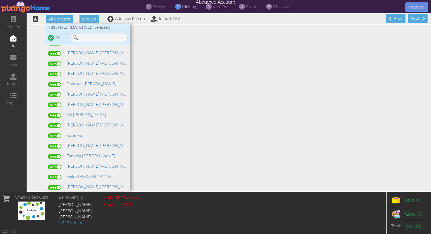
scroll to position [620, 0]
click at [87, 38] on input at bounding box center [98, 37] width 57 height 9
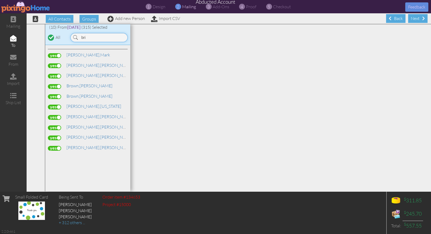
scroll to position [0, 0]
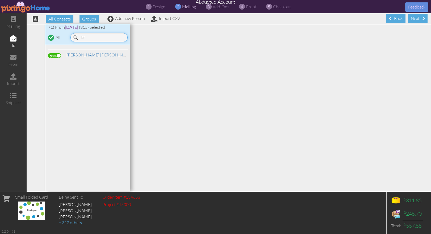
type input "b"
type input "h"
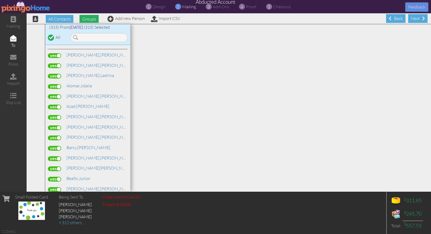
click at [86, 19] on span "Groups" at bounding box center [89, 19] width 19 height 8
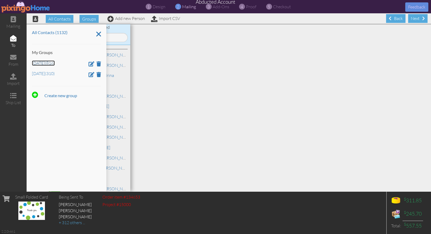
click at [45, 63] on link "Dec 2 (816)" at bounding box center [43, 62] width 23 height 5
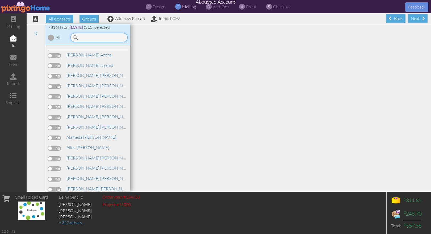
click at [85, 38] on input at bounding box center [98, 37] width 57 height 9
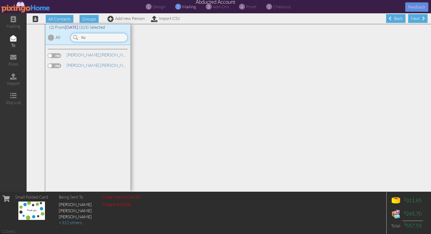
type input "h"
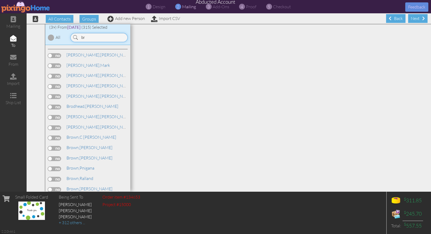
type input "b"
click at [53, 38] on div at bounding box center [51, 37] width 6 height 6
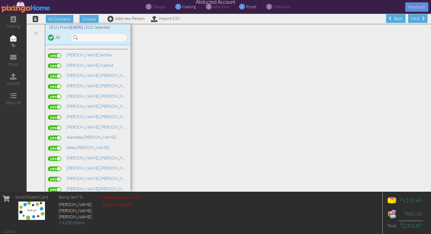
click at [251, 8] on span "proof" at bounding box center [251, 6] width 10 height 5
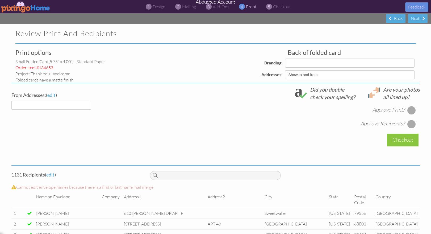
select select "object:37169"
select select "object:37168"
select select "object:37174"
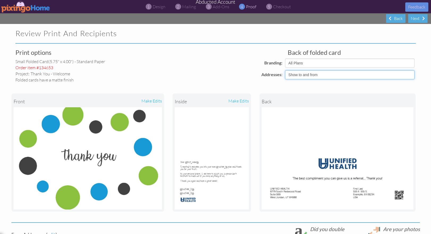
click at [320, 74] on select "Show to and from Show from only Hide to and from" at bounding box center [350, 74] width 130 height 9
select select "object:37171"
click at [285, 70] on select "Show to and from Show from only Hide to and from" at bounding box center [350, 74] width 130 height 9
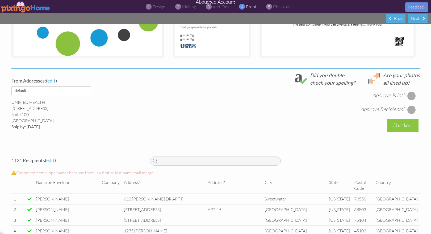
scroll to position [182, 0]
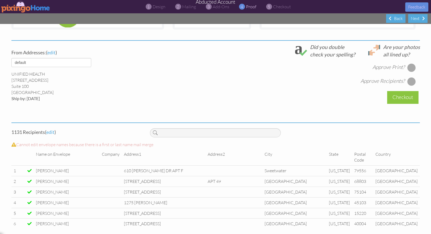
click at [410, 69] on div at bounding box center [411, 67] width 9 height 9
click at [409, 81] on div at bounding box center [411, 81] width 9 height 9
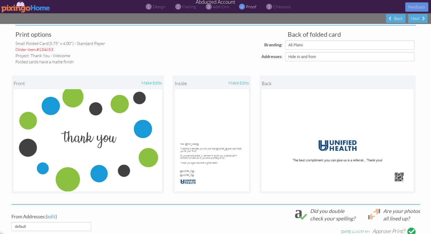
scroll to position [0, 0]
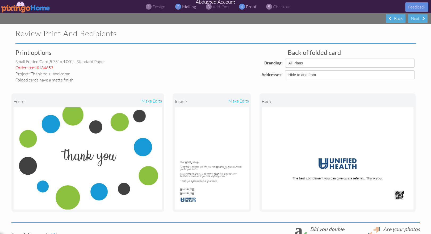
click at [188, 7] on span "mailing" at bounding box center [189, 6] width 14 height 5
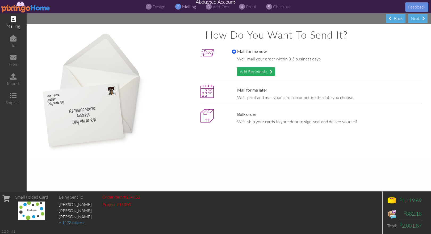
click at [252, 69] on div "Add Recipients" at bounding box center [256, 71] width 38 height 9
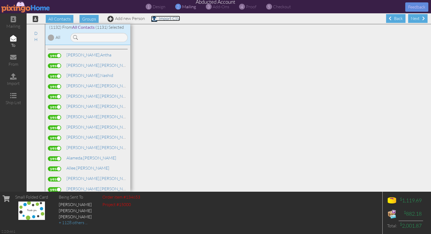
click at [163, 19] on link "Import CSV" at bounding box center [165, 18] width 29 height 5
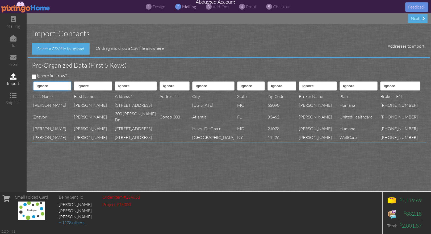
click at [41, 85] on select "Ignore ---------- First name Last name ---------- Address 1 Address 2 City Stat…" at bounding box center [52, 85] width 38 height 9
select select "object:39577"
click at [33, 81] on select "Ignore ---------- First name Last name ---------- Address 1 Address 2 City Stat…" at bounding box center [52, 85] width 38 height 9
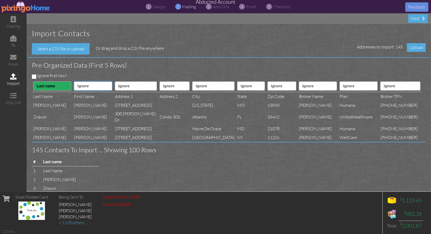
click at [85, 83] on select "Ignore ---------- First name Last name ---------- Address 1 Address 2 City Stat…" at bounding box center [93, 85] width 38 height 9
select select "object:39576"
click at [74, 81] on select "Ignore ---------- First name Last name ---------- Address 1 Address 2 City Stat…" at bounding box center [93, 85] width 38 height 9
click at [138, 84] on select "Ignore ---------- First name Last name ---------- Address 1 Address 2 City Stat…" at bounding box center [136, 85] width 42 height 9
select select "object:39579"
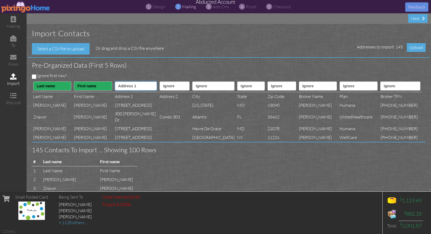
click at [115, 81] on select "Ignore ---------- First name Last name ---------- Address 1 Address 2 City Stat…" at bounding box center [136, 85] width 42 height 9
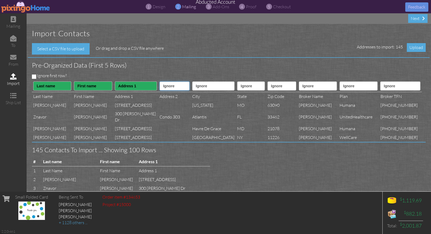
click at [169, 86] on select "Ignore ---------- First name Last name ---------- Address 1 Address 2 City Stat…" at bounding box center [175, 85] width 30 height 9
select select "object:39580"
click at [160, 81] on select "Ignore ---------- First name Last name ---------- Address 1 Address 2 City Stat…" at bounding box center [175, 85] width 30 height 9
click at [208, 85] on select "Ignore ---------- First name Last name ---------- Address 1 Address 2 City Stat…" at bounding box center [213, 85] width 42 height 9
select select "object:39581"
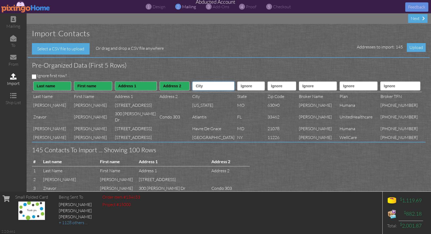
click at [192, 81] on select "Ignore ---------- First name Last name ---------- Address 1 Address 2 City Stat…" at bounding box center [213, 85] width 42 height 9
click at [238, 88] on select "Ignore ---------- First name Last name ---------- Address 1 Address 2 City Stat…" at bounding box center [251, 85] width 28 height 9
select select "object:39582"
click at [237, 81] on select "Ignore ---------- First name Last name ---------- Address 1 Address 2 City Stat…" at bounding box center [251, 85] width 28 height 9
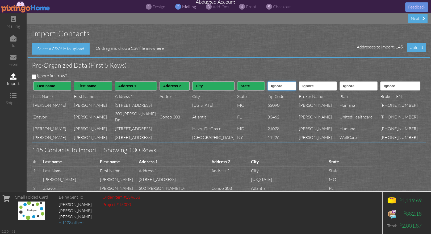
click at [272, 89] on select "Ignore ---------- First name Last name ---------- Address 1 Address 2 City Stat…" at bounding box center [282, 85] width 29 height 9
select select "object:39583"
click at [268, 81] on select "Ignore ---------- First name Last name ---------- Address 1 Address 2 City Stat…" at bounding box center [282, 85] width 29 height 9
click at [315, 87] on select "Ignore ---------- First name Last name ---------- Address 1 Address 2 City Stat…" at bounding box center [318, 85] width 38 height 9
select select "object:39597"
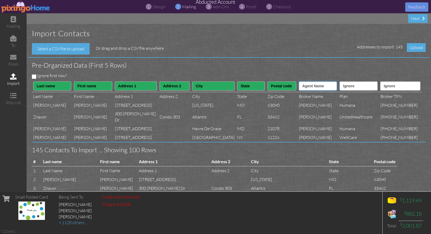
click at [302, 81] on select "Ignore ---------- First name Last name ---------- Address 1 Address 2 City Stat…" at bounding box center [318, 85] width 38 height 9
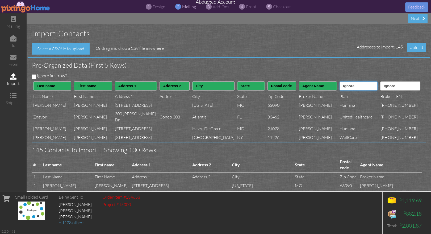
click at [354, 84] on select "Ignore ---------- First name Last name ---------- Address 1 Address 2 City Stat…" at bounding box center [359, 85] width 38 height 9
select select "object:39596"
click at [341, 81] on select "Ignore ---------- First name Last name ---------- Address 1 Address 2 City Stat…" at bounding box center [359, 85] width 38 height 9
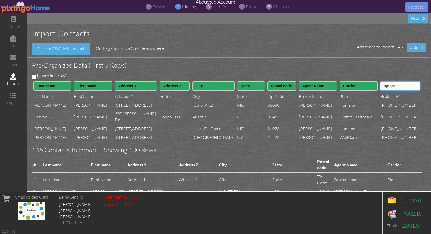
click at [394, 84] on select "Ignore ---------- First name Last name ---------- Address 1 Address 2 City Stat…" at bounding box center [400, 85] width 40 height 9
select select "object:39598"
click at [386, 81] on select "Ignore ---------- First name Last name ---------- Address 1 Address 2 City Stat…" at bounding box center [400, 85] width 40 height 9
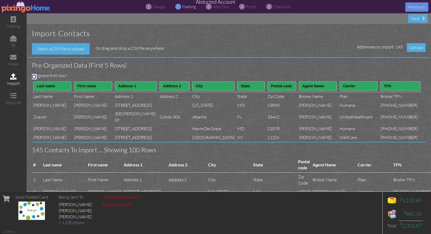
click at [33, 75] on input "Ignore first row?" at bounding box center [34, 76] width 4 height 4
checkbox input "true"
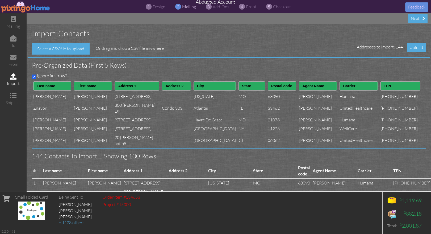
click at [415, 48] on span "Upload" at bounding box center [416, 47] width 19 height 9
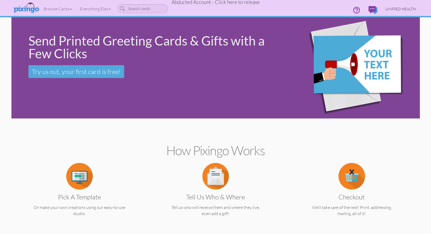
click at [394, 10] on span "UNIFIED HEALTH" at bounding box center [400, 9] width 31 height 5
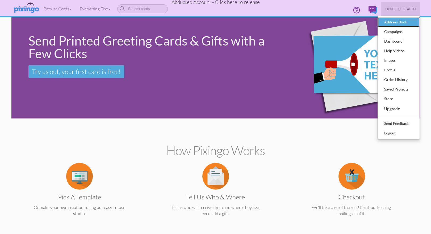
click at [410, 20] on div "Address Book" at bounding box center [398, 22] width 31 height 8
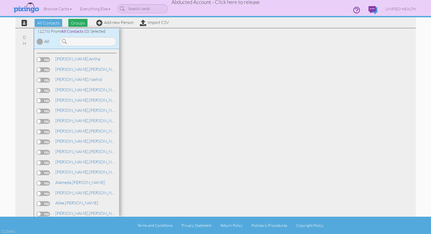
click at [79, 22] on span "Groups" at bounding box center [77, 23] width 19 height 8
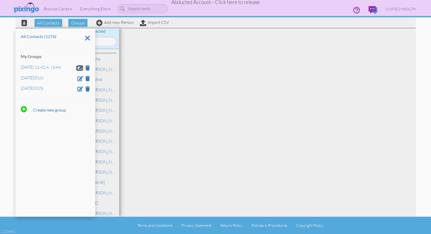
click at [77, 68] on link at bounding box center [79, 67] width 7 height 5
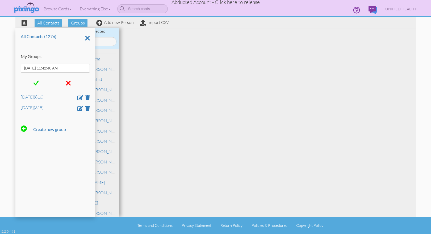
drag, startPoint x: 65, startPoint y: 66, endPoint x: 14, endPoint y: 65, distance: 51.9
click at [14, 65] on div "All Contacts Groups Add new Person Import CSV All Contacts (1276) My Groups Aug…" at bounding box center [215, 108] width 409 height 217
type input "Jan 22"
click at [34, 83] on span at bounding box center [36, 83] width 5 height 8
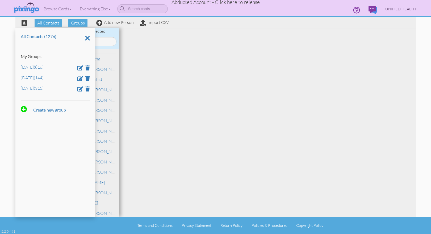
click at [396, 9] on span "UNIFIED HEALTH" at bounding box center [400, 9] width 31 height 5
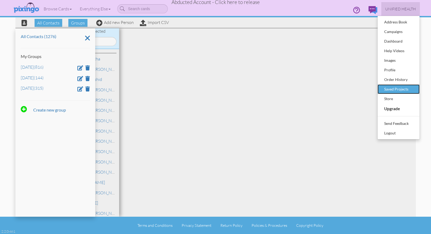
click at [394, 88] on div "Saved Projects" at bounding box center [398, 89] width 31 height 8
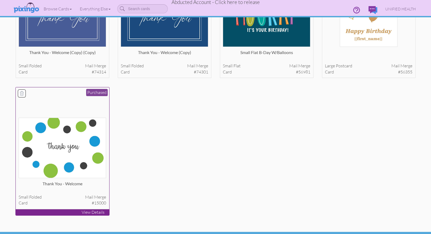
scroll to position [111, 0]
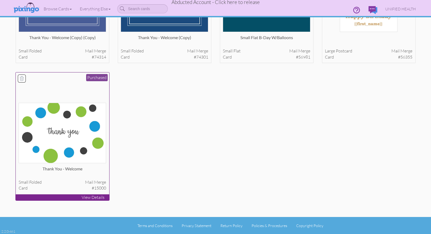
click at [70, 156] on img at bounding box center [63, 133] width 88 height 60
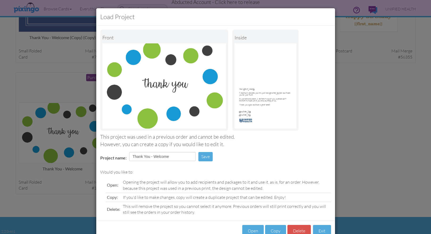
scroll to position [15, 0]
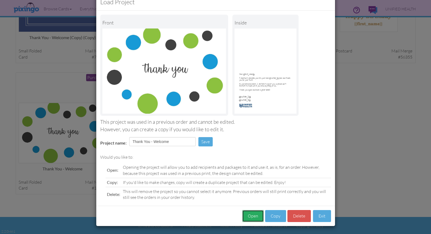
click at [256, 213] on button "Open" at bounding box center [253, 216] width 22 height 12
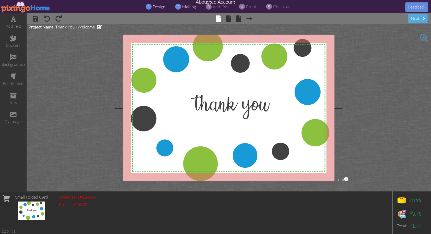
click at [185, 7] on span "mailing" at bounding box center [189, 6] width 14 height 5
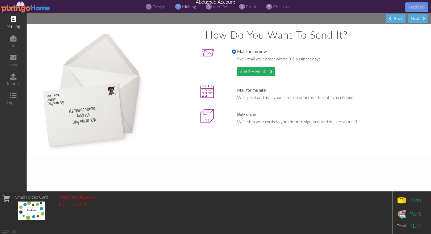
click at [257, 69] on div "Add Recipients" at bounding box center [256, 71] width 38 height 9
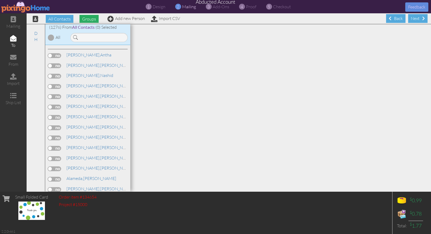
click at [86, 20] on span "Groups" at bounding box center [89, 19] width 19 height 8
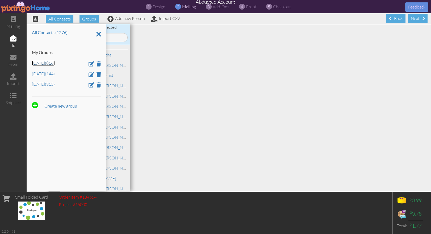
click at [45, 64] on link "Dec 2 (816)" at bounding box center [43, 62] width 23 height 5
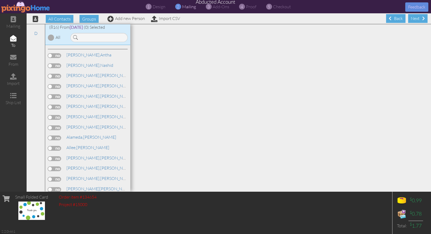
click at [50, 37] on div at bounding box center [51, 37] width 6 height 6
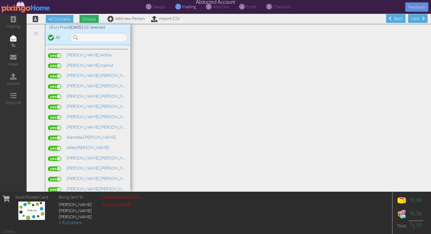
click at [88, 18] on span "Groups" at bounding box center [89, 19] width 19 height 8
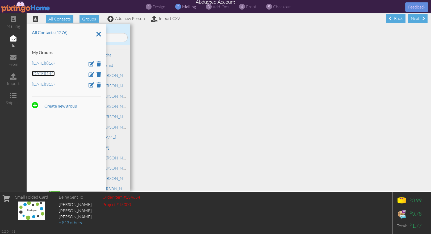
click at [42, 72] on link "Jan 22 (144)" at bounding box center [43, 73] width 23 height 5
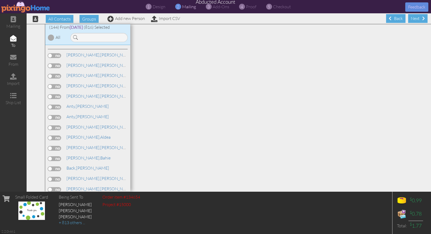
click at [50, 36] on div at bounding box center [51, 37] width 6 height 6
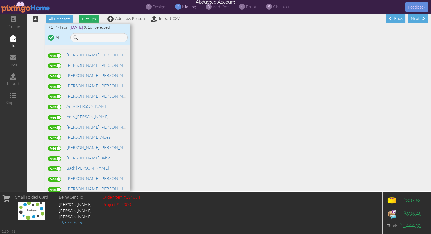
click at [89, 19] on span "Groups" at bounding box center [89, 19] width 19 height 8
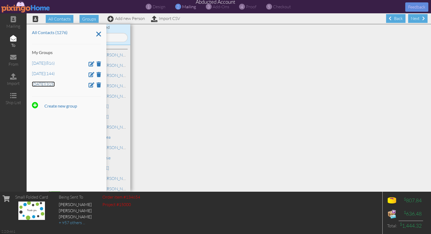
click at [38, 84] on link "Jan 8 (315)" at bounding box center [43, 83] width 23 height 5
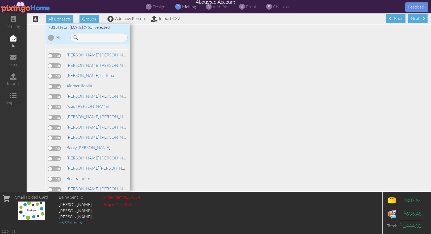
click at [51, 35] on div at bounding box center [51, 37] width 6 height 6
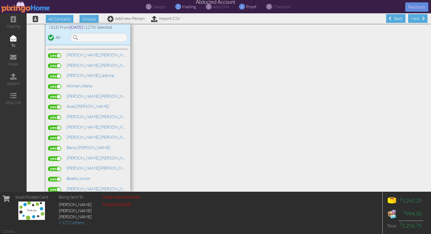
click at [246, 7] on span "proof" at bounding box center [251, 6] width 10 height 5
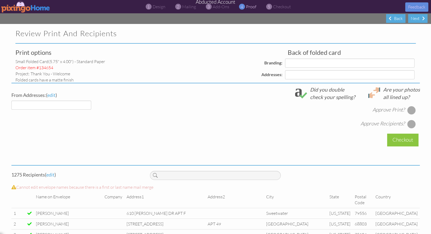
select select "object:13346"
select select "object:13352"
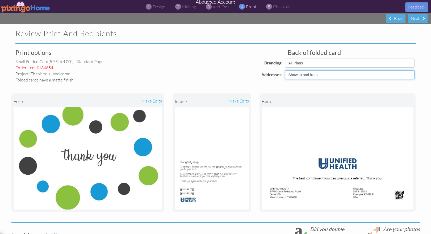
click at [324, 73] on select "Show to and from Show from only Hide to and from" at bounding box center [350, 74] width 130 height 9
select select "object:13349"
click at [285, 70] on select "Show to and from Show from only Hide to and from" at bounding box center [350, 74] width 130 height 9
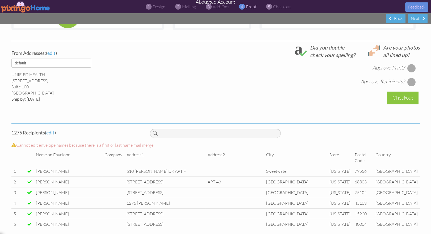
scroll to position [182, 0]
click at [411, 66] on div at bounding box center [411, 67] width 9 height 9
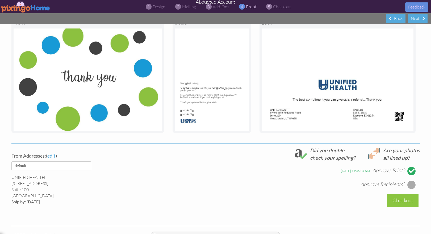
scroll to position [73, 0]
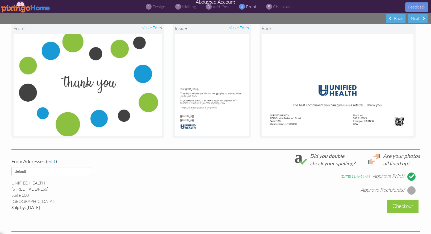
click at [411, 176] on div at bounding box center [412, 176] width 6 height 6
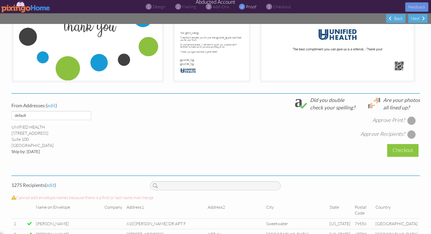
scroll to position [129, 0]
click at [410, 121] on div at bounding box center [411, 121] width 9 height 9
click at [413, 135] on div at bounding box center [411, 134] width 9 height 9
click at [404, 149] on div "Checkout" at bounding box center [402, 150] width 31 height 13
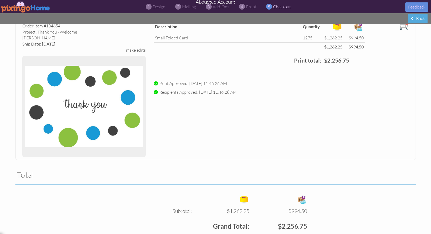
scroll to position [103, 0]
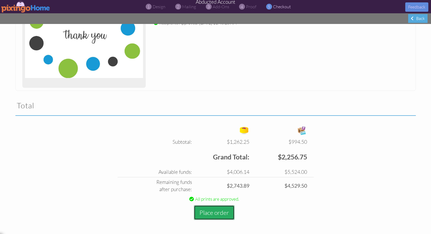
click at [207, 212] on button "Place order" at bounding box center [214, 212] width 41 height 15
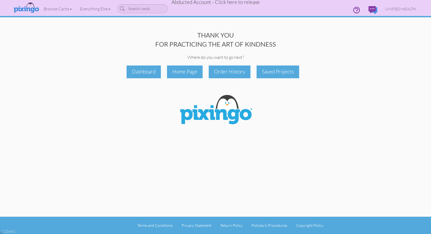
click at [234, 3] on span "Abducted Account - Click here to release" at bounding box center [216, 2] width 88 height 6
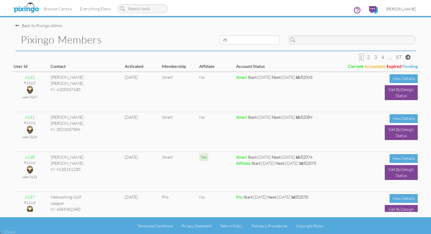
click at [402, 8] on span "[PERSON_NAME]" at bounding box center [401, 9] width 30 height 5
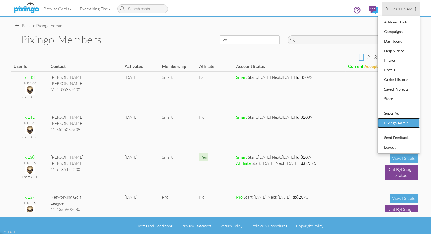
click at [395, 123] on div "Pixingo Admin" at bounding box center [398, 123] width 31 height 8
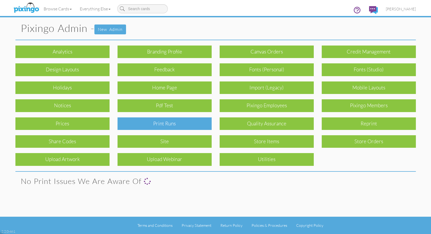
click at [144, 126] on div "Print Runs" at bounding box center [165, 123] width 94 height 13
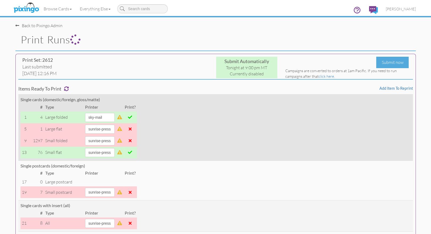
click at [137, 116] on td at bounding box center [130, 117] width 14 height 12
click at [132, 117] on span at bounding box center [130, 117] width 4 height 4
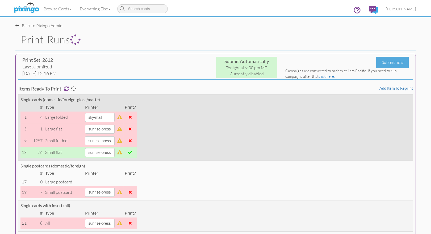
click at [132, 152] on span at bounding box center [130, 152] width 4 height 4
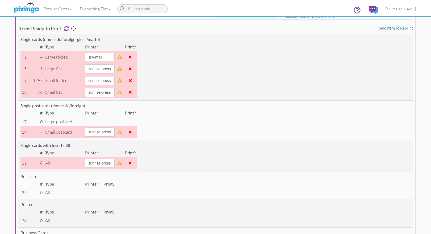
scroll to position [53, 0]
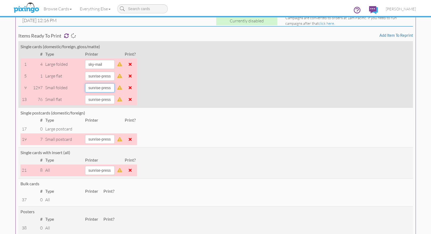
click at [94, 86] on select "alexanders sky-mail sunrise-press" at bounding box center [100, 87] width 30 height 9
select select "string:sky-mail"
click at [85, 83] on select "alexanders sky-mail sunrise-press" at bounding box center [100, 87] width 30 height 9
click at [132, 88] on span at bounding box center [130, 87] width 3 height 4
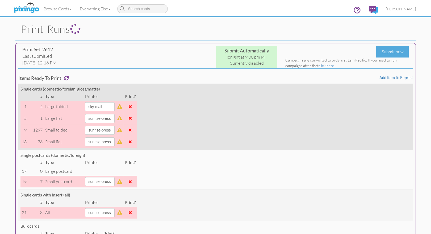
scroll to position [0, 0]
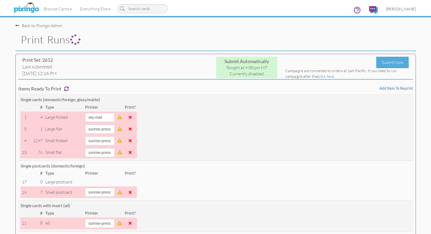
click at [407, 10] on span "[PERSON_NAME]" at bounding box center [401, 9] width 30 height 5
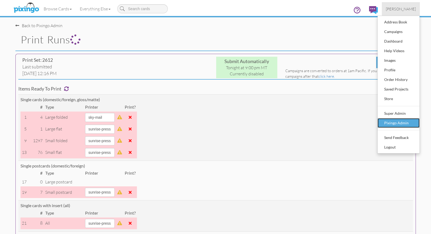
click at [402, 124] on div "Pixingo Admin" at bounding box center [398, 123] width 31 height 8
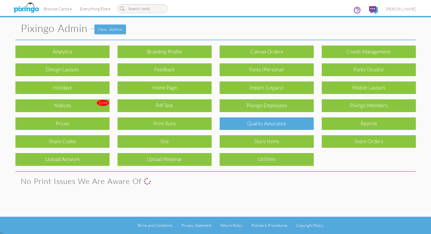
click at [283, 124] on div "Quality Assurance" at bounding box center [267, 123] width 94 height 13
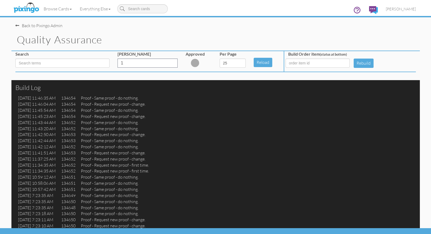
drag, startPoint x: 400, startPoint y: 40, endPoint x: 368, endPoint y: 26, distance: 34.8
click at [400, 40] on h1 "Quality Assurance" at bounding box center [218, 39] width 403 height 11
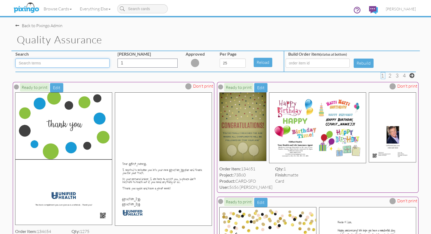
click at [68, 61] on input at bounding box center [62, 63] width 94 height 9
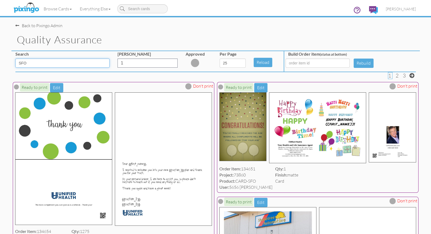
type input "SFO"
click at [241, 63] on select "5 10 25 50 100" at bounding box center [233, 63] width 26 height 9
select select "number:100"
click at [220, 59] on select "5 10 25 50 100" at bounding box center [233, 63] width 26 height 9
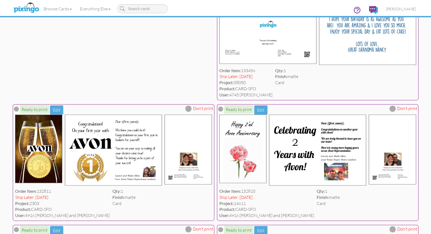
scroll to position [3147, 0]
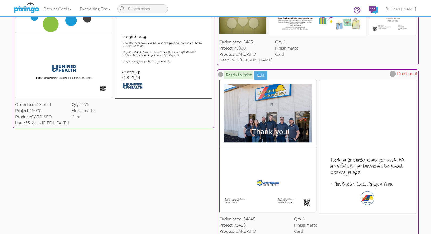
scroll to position [0, 0]
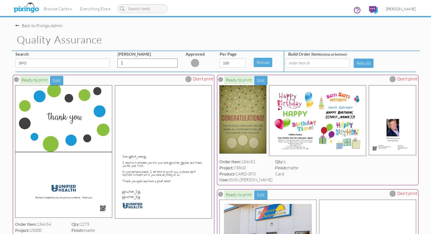
click at [401, 7] on span "[PERSON_NAME]" at bounding box center [401, 9] width 30 height 5
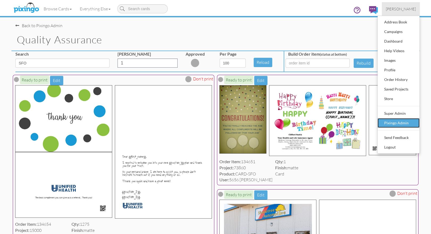
click at [392, 120] on div "Pixingo Admin" at bounding box center [398, 123] width 31 height 8
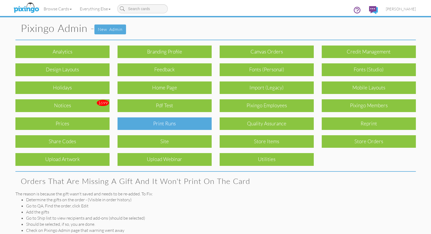
click at [178, 120] on div "Print Runs" at bounding box center [165, 123] width 94 height 13
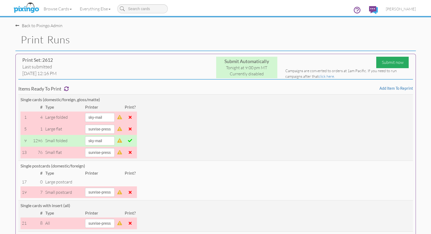
click at [390, 63] on div "Submit now" at bounding box center [392, 62] width 32 height 11
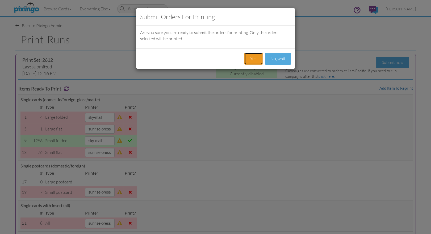
click at [251, 56] on button "Yes." at bounding box center [253, 59] width 18 height 12
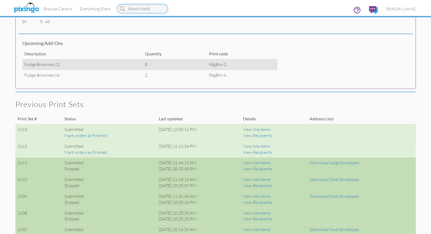
scroll to position [327, 0]
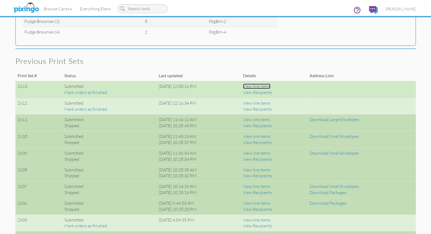
click at [266, 85] on link "View line items" at bounding box center [256, 86] width 27 height 5
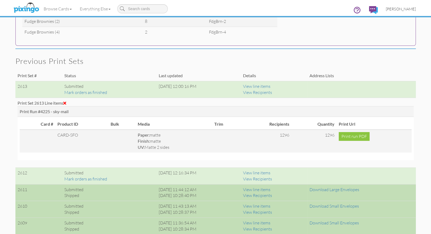
click at [410, 10] on span "[PERSON_NAME]" at bounding box center [401, 9] width 30 height 5
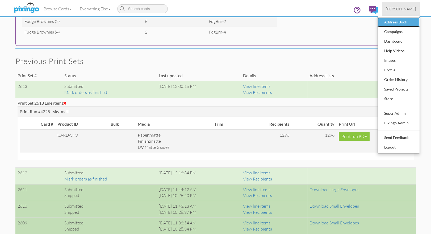
click at [392, 19] on div "Address Book" at bounding box center [398, 22] width 31 height 8
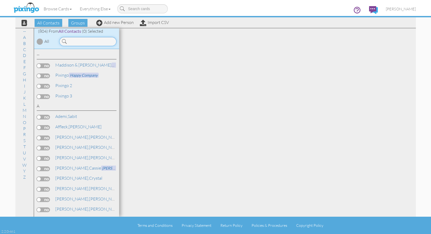
click at [87, 44] on input at bounding box center [87, 41] width 57 height 9
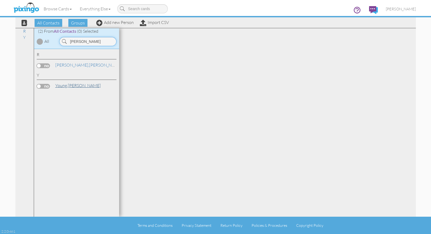
type input "[PERSON_NAME]"
click at [67, 84] on span "Young," at bounding box center [61, 85] width 13 height 5
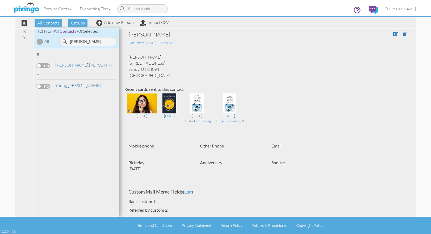
drag, startPoint x: 129, startPoint y: 58, endPoint x: 170, endPoint y: 78, distance: 45.4
click at [170, 78] on div "[PERSON_NAME] [STREET_ADDRESS] [GEOGRAPHIC_DATA], UT 84094 [GEOGRAPHIC_DATA]" at bounding box center [267, 66] width 286 height 24
drag, startPoint x: 140, startPoint y: 67, endPoint x: 135, endPoint y: 65, distance: 5.5
click at [140, 67] on div "[PERSON_NAME] [STREET_ADDRESS] [GEOGRAPHIC_DATA], UT 84094 [GEOGRAPHIC_DATA]" at bounding box center [267, 66] width 286 height 24
drag, startPoint x: 129, startPoint y: 57, endPoint x: 162, endPoint y: 68, distance: 34.9
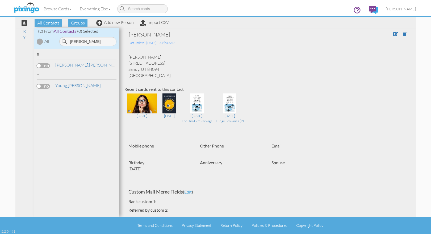
click at [162, 68] on div "[PERSON_NAME] [STREET_ADDRESS] [GEOGRAPHIC_DATA], UT 84094 [GEOGRAPHIC_DATA]" at bounding box center [267, 66] width 286 height 24
copy div "[PERSON_NAME] [STREET_ADDRESS]"
click at [407, 10] on span "[PERSON_NAME]" at bounding box center [401, 9] width 30 height 5
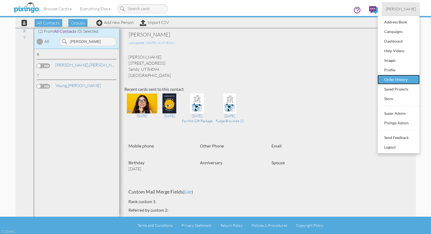
click at [393, 80] on div "Order History" at bounding box center [398, 80] width 31 height 8
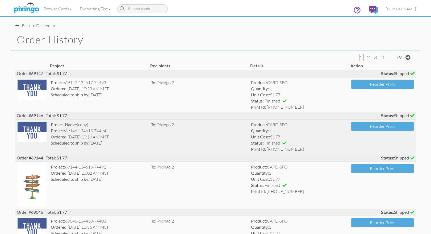
click at [172, 138] on td "To: Pixingo 2" at bounding box center [199, 136] width 100 height 35
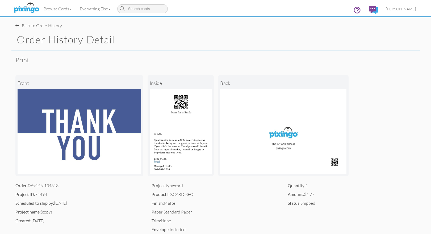
click at [39, 25] on div "Back to Order History" at bounding box center [38, 26] width 47 height 6
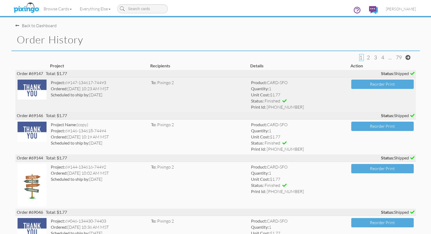
click at [178, 92] on td "To: Pixingo 2" at bounding box center [199, 94] width 100 height 35
